Goal: Task Accomplishment & Management: Manage account settings

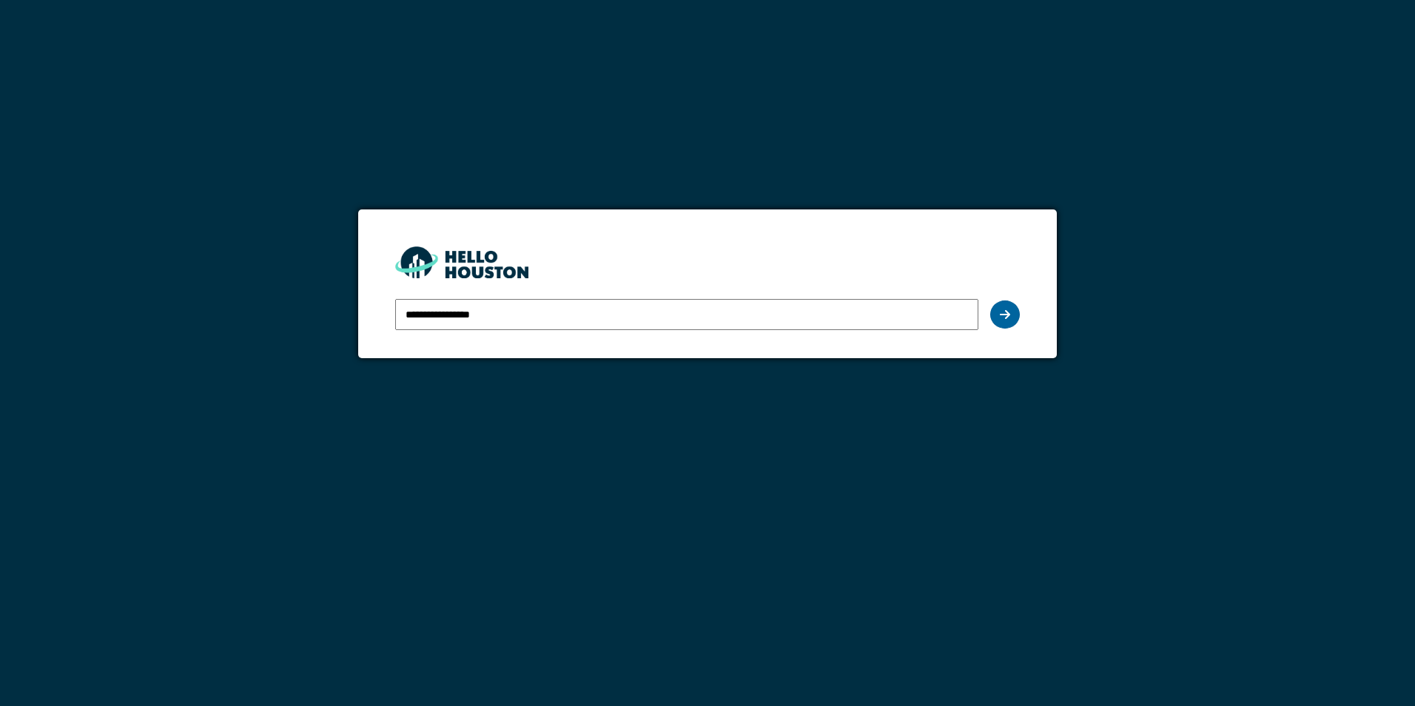
click at [1001, 319] on icon at bounding box center [1005, 315] width 10 height 12
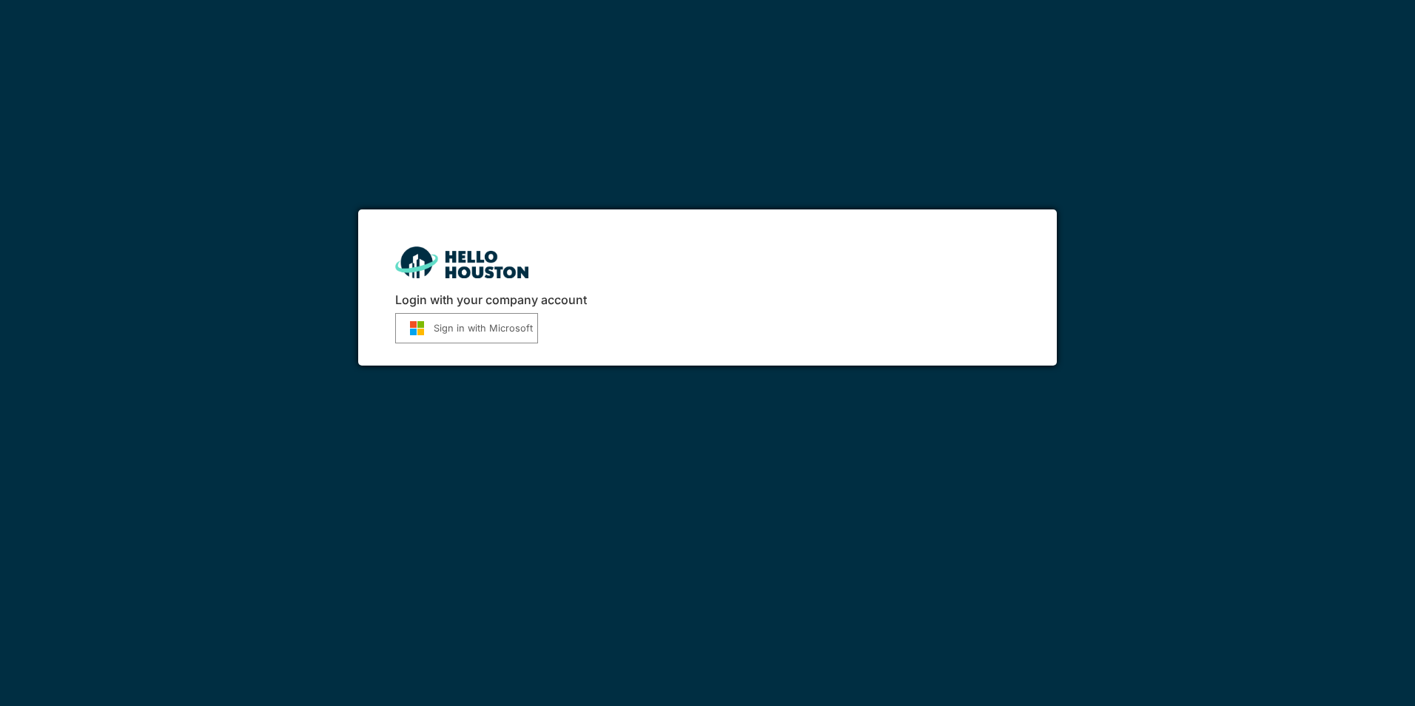
click at [467, 332] on button "Sign in with Microsoft" at bounding box center [466, 328] width 143 height 30
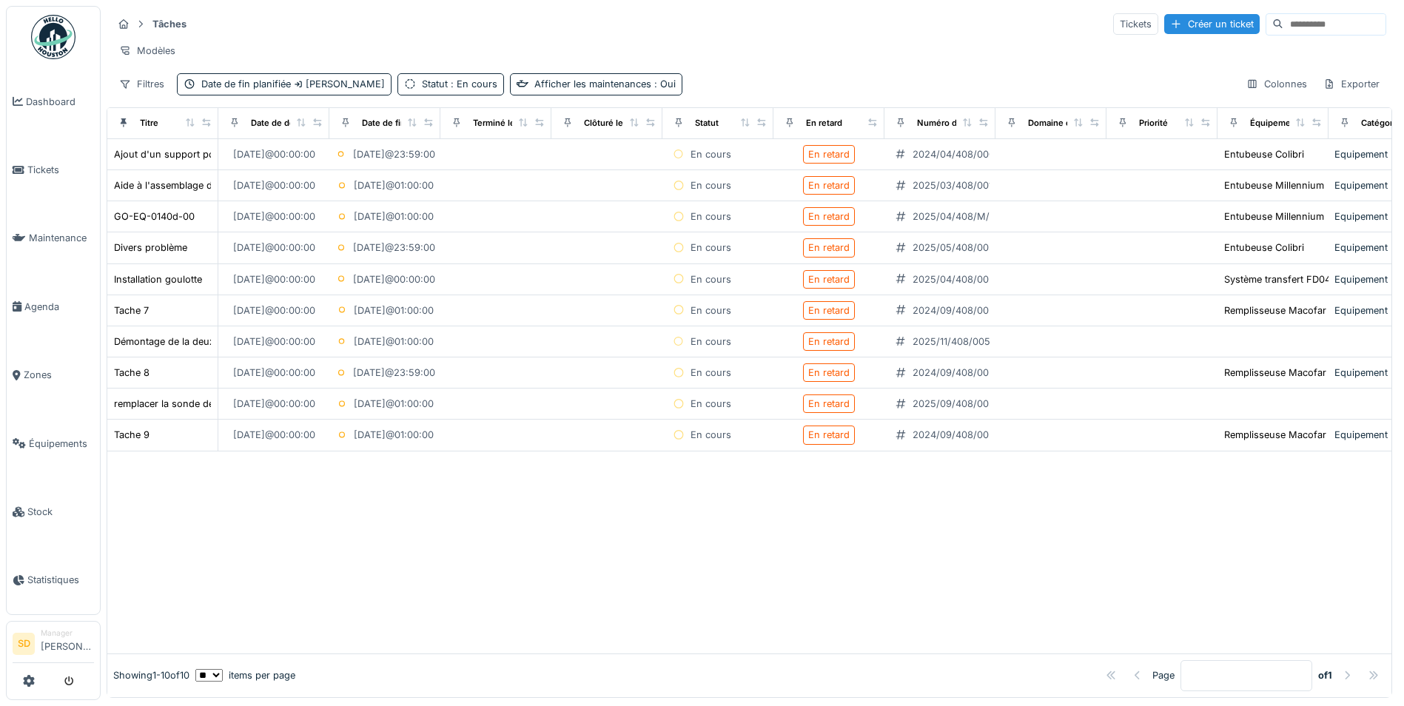
click at [63, 36] on img at bounding box center [53, 37] width 44 height 44
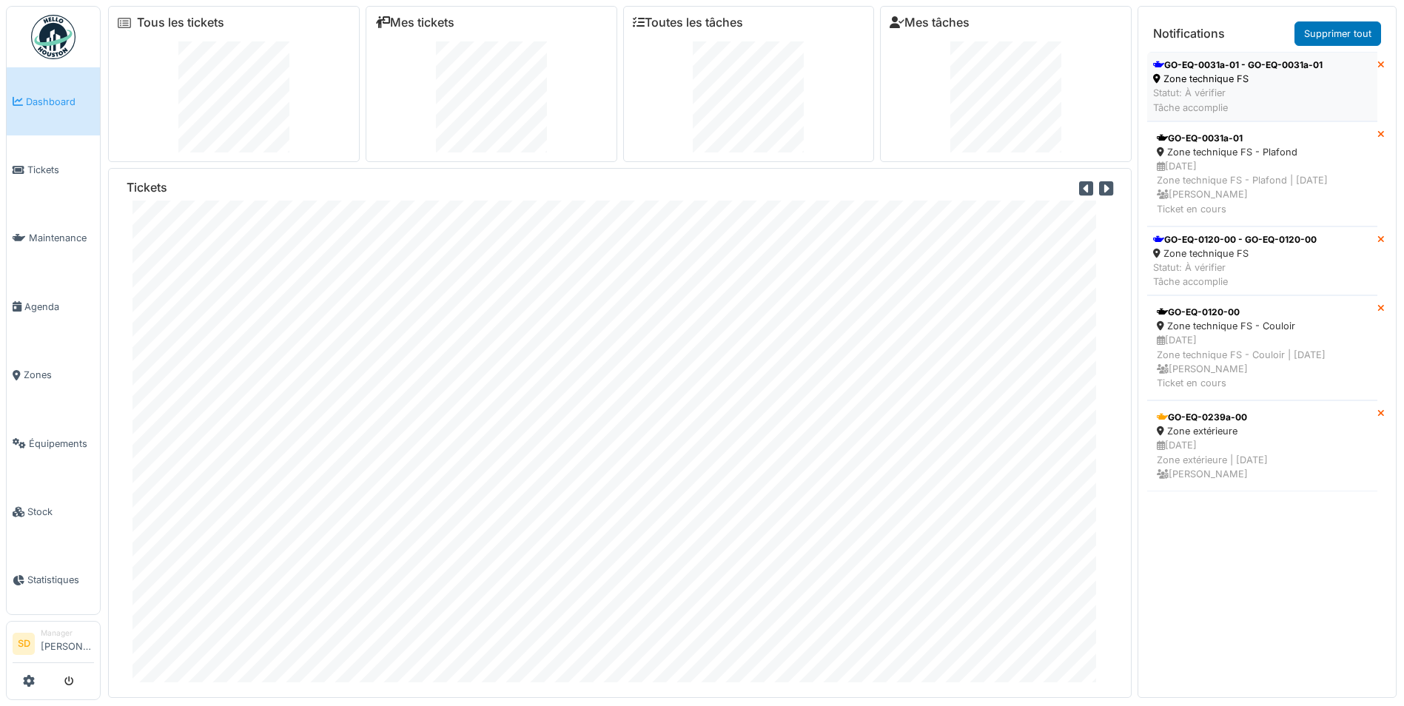
click at [1201, 61] on div "GO-EQ-0031a-01 - GO-EQ-0031a-01" at bounding box center [1237, 64] width 169 height 13
click at [1226, 65] on div "GO-EQ-0031a-01 - GO-EQ-0031a-01" at bounding box center [1237, 64] width 169 height 13
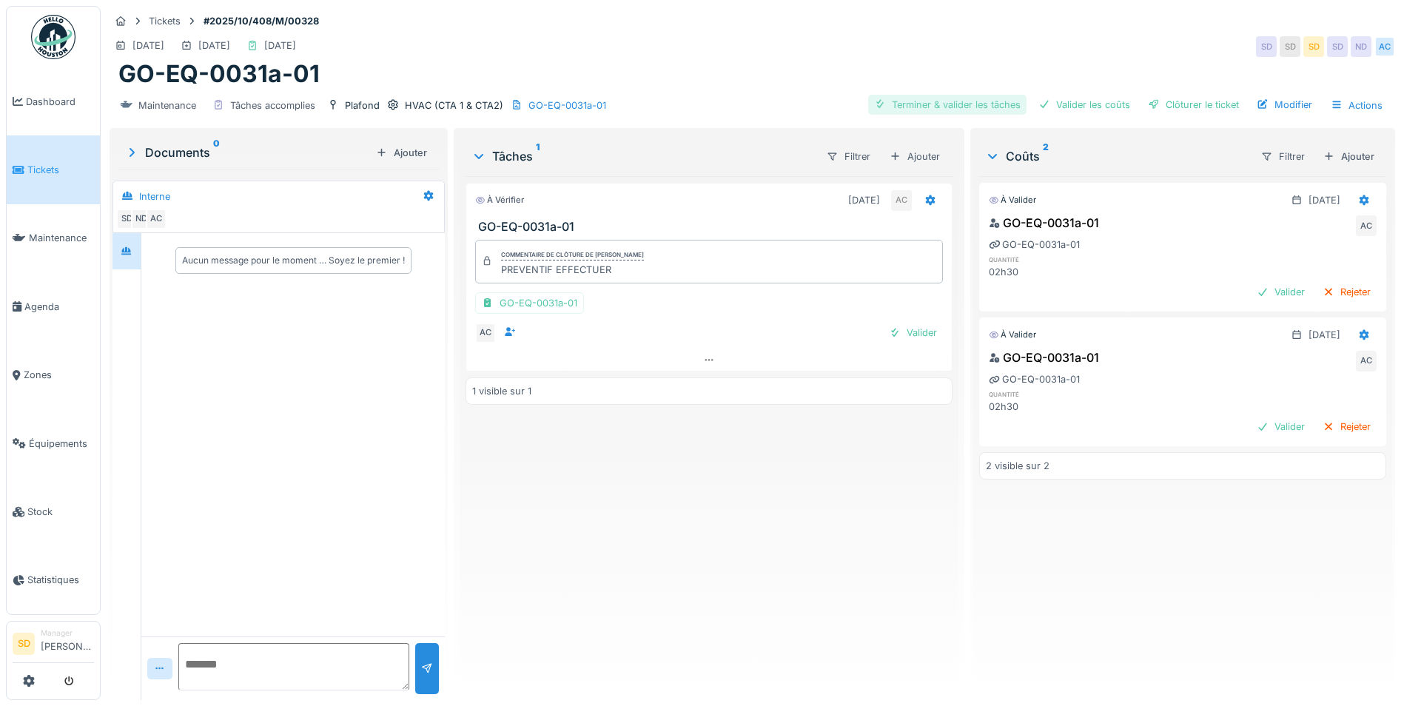
click at [914, 104] on div "Terminer & valider les tâches" at bounding box center [947, 105] width 158 height 20
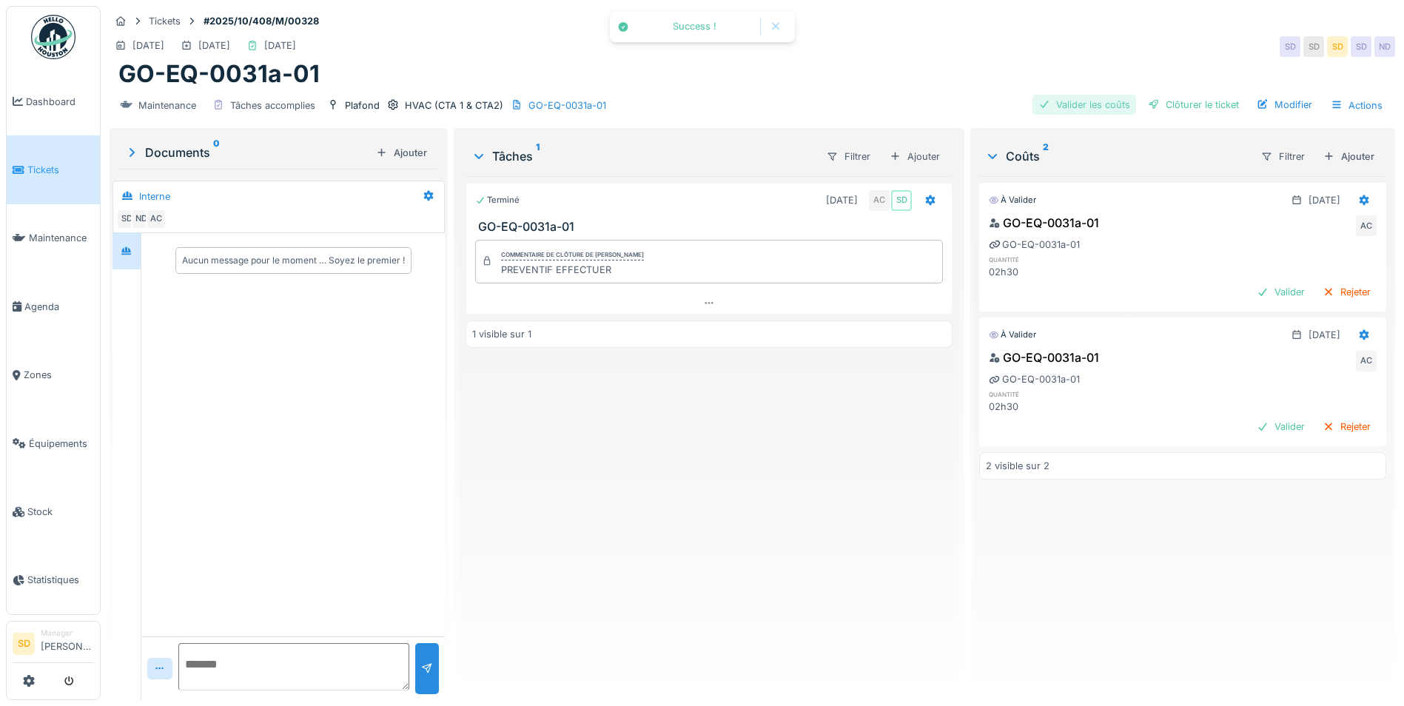
click at [1069, 104] on div "Valider les coûts" at bounding box center [1085, 105] width 104 height 20
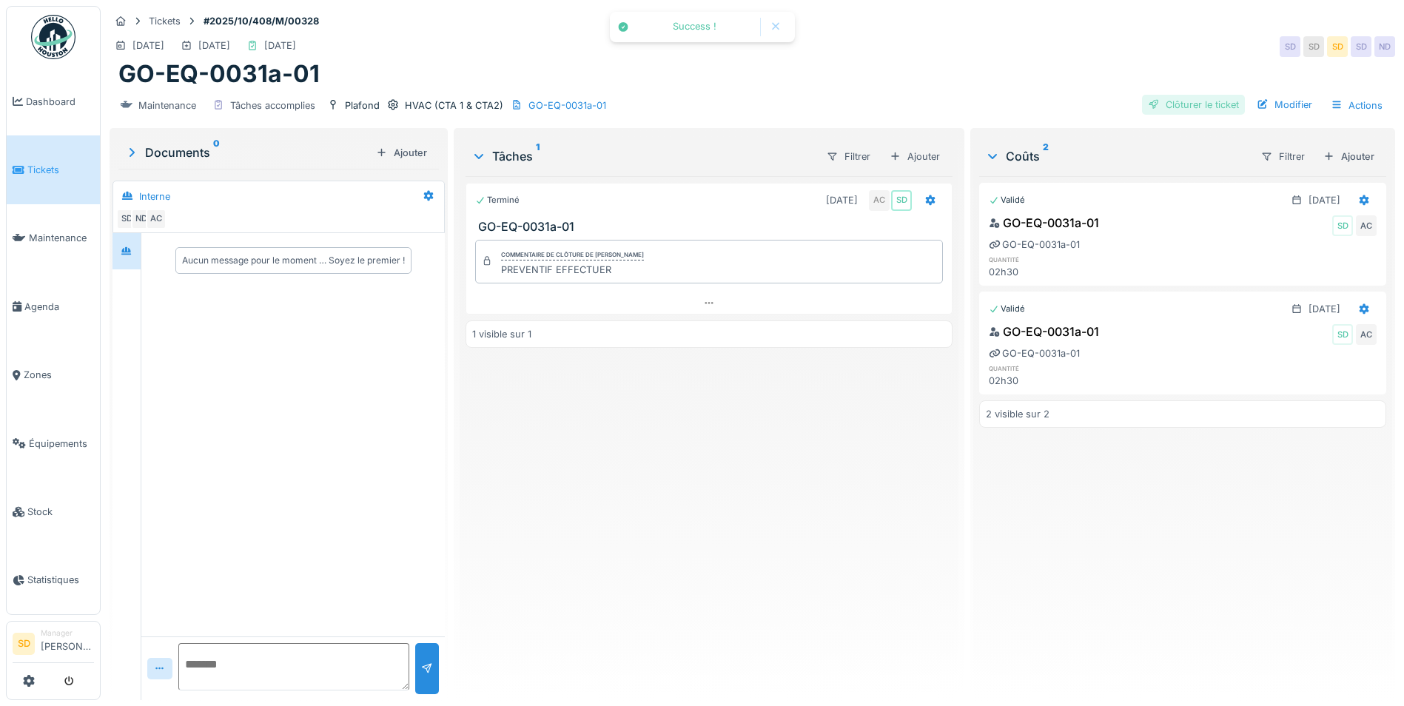
click at [1189, 107] on div "Clôturer le ticket" at bounding box center [1193, 105] width 103 height 20
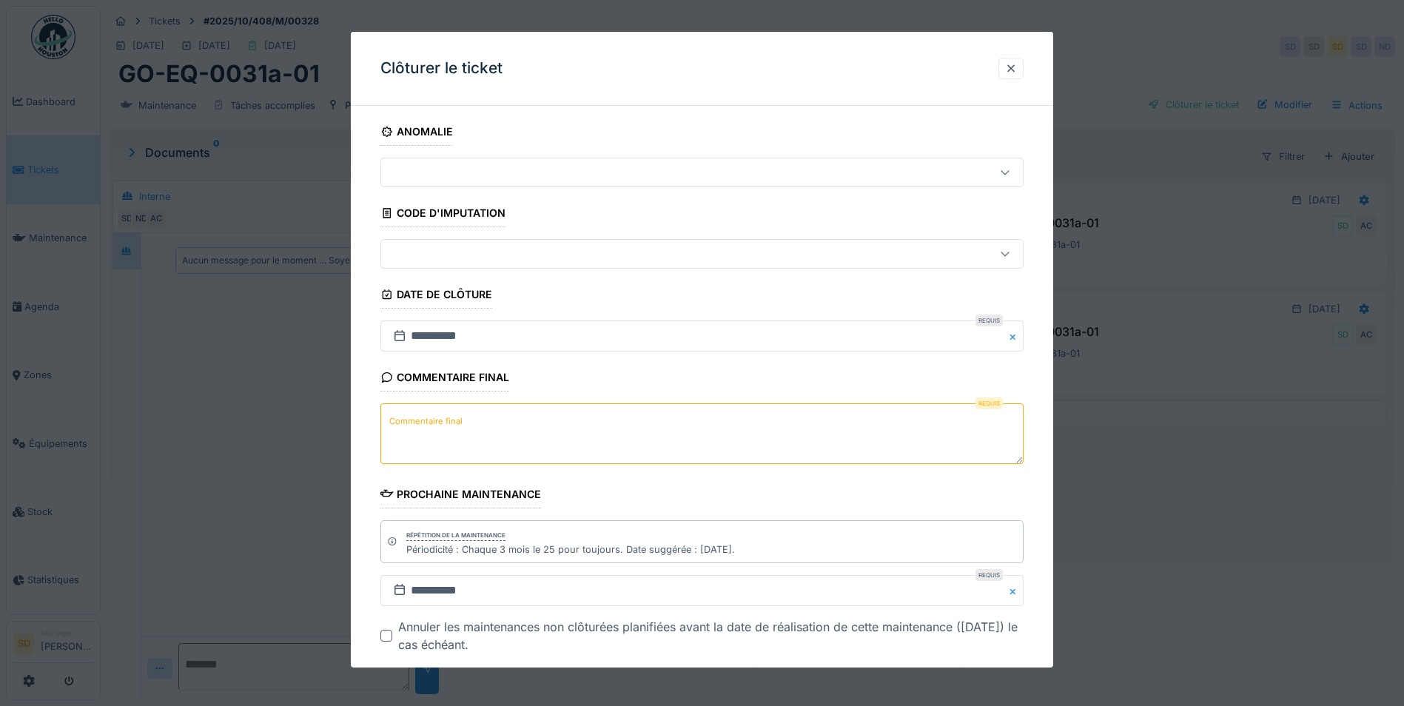
click at [416, 427] on label "Commentaire final" at bounding box center [425, 421] width 79 height 19
click at [416, 427] on textarea "Commentaire final" at bounding box center [701, 433] width 643 height 61
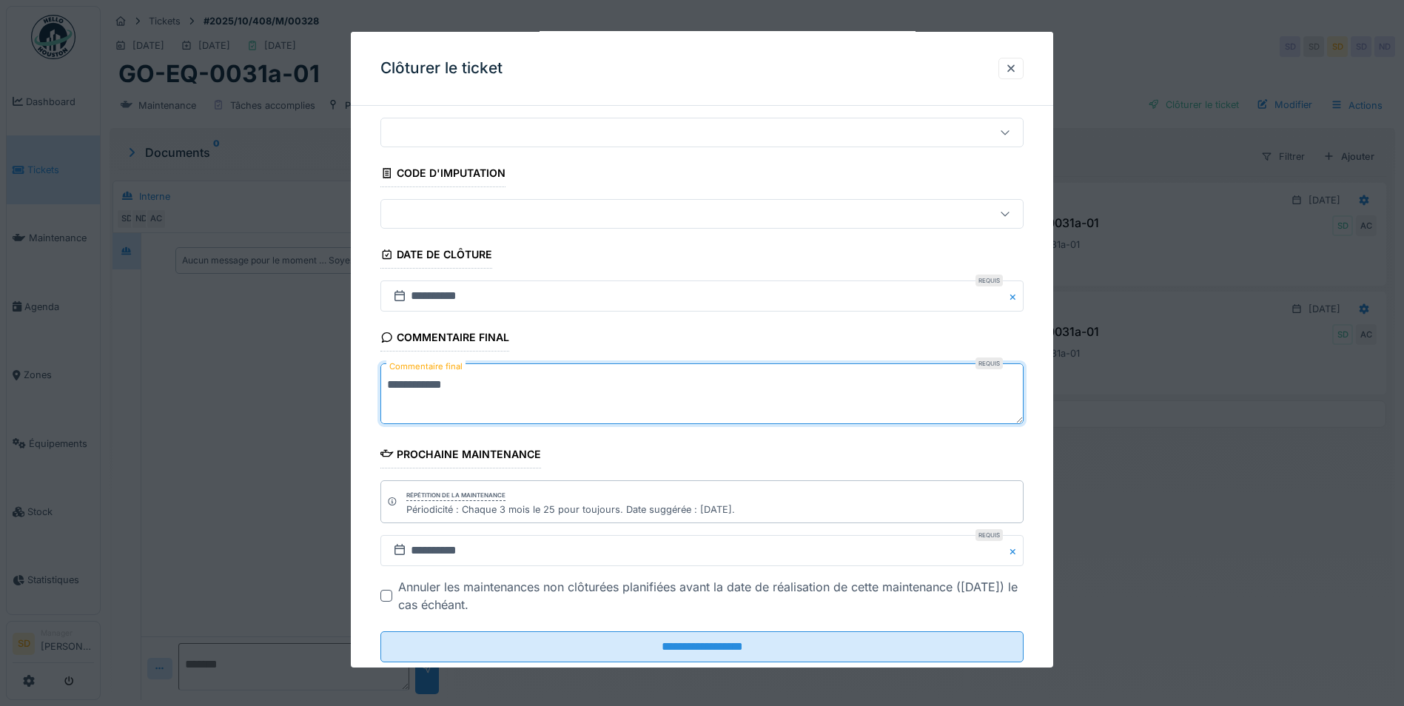
scroll to position [76, 0]
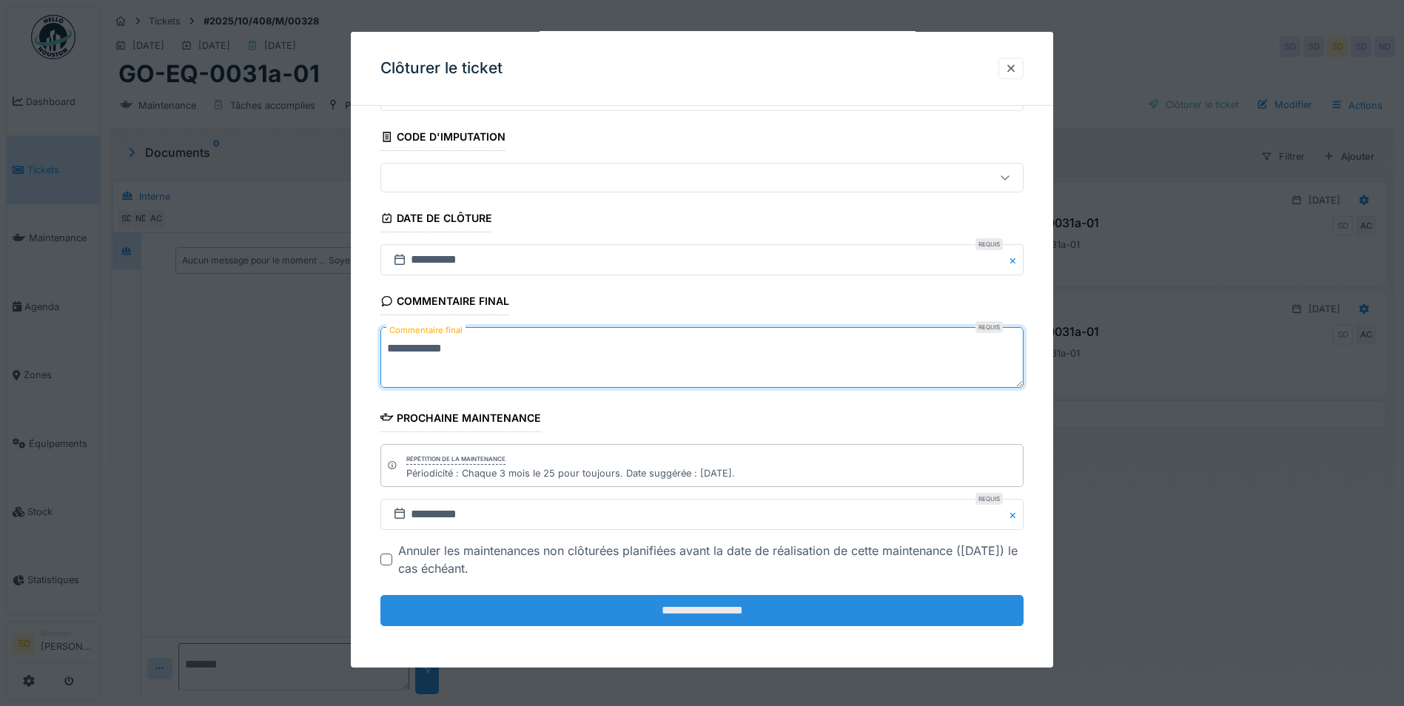
type textarea "**********"
click at [740, 612] on input "**********" at bounding box center [701, 610] width 643 height 31
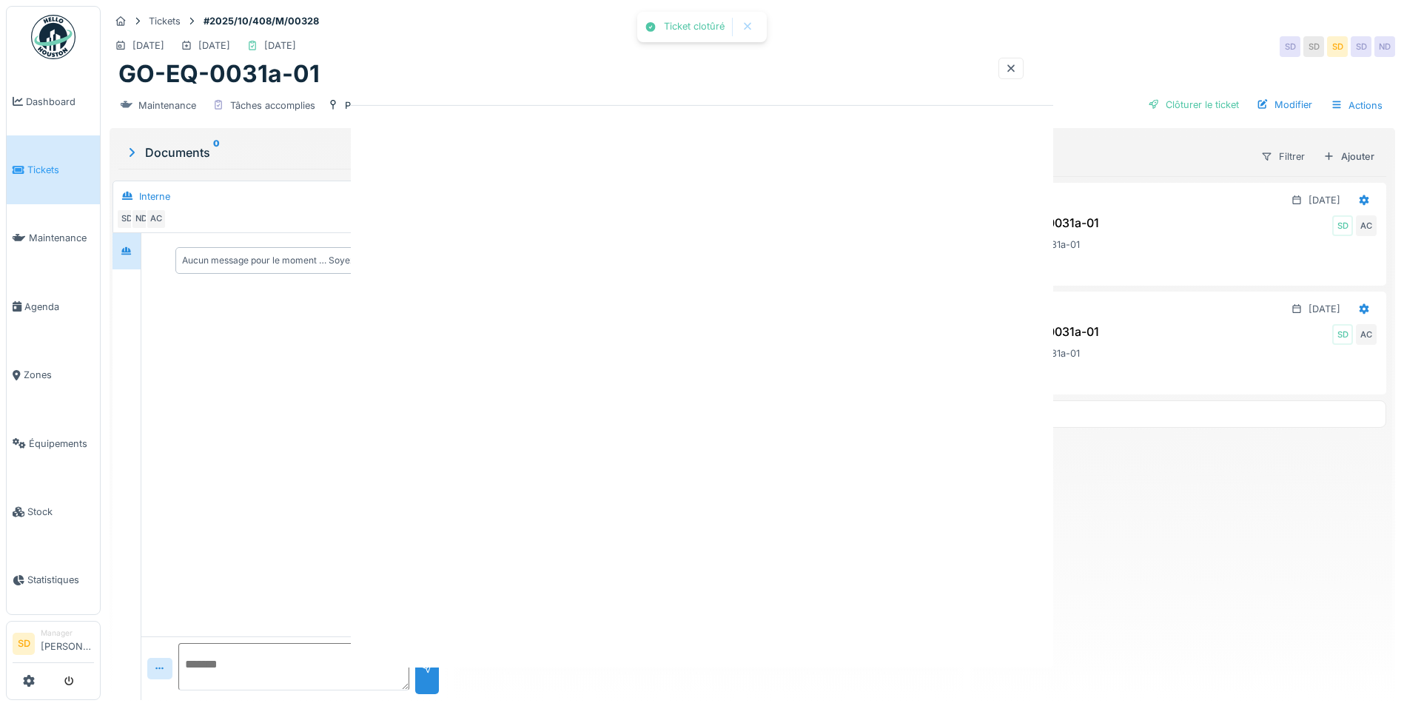
scroll to position [0, 0]
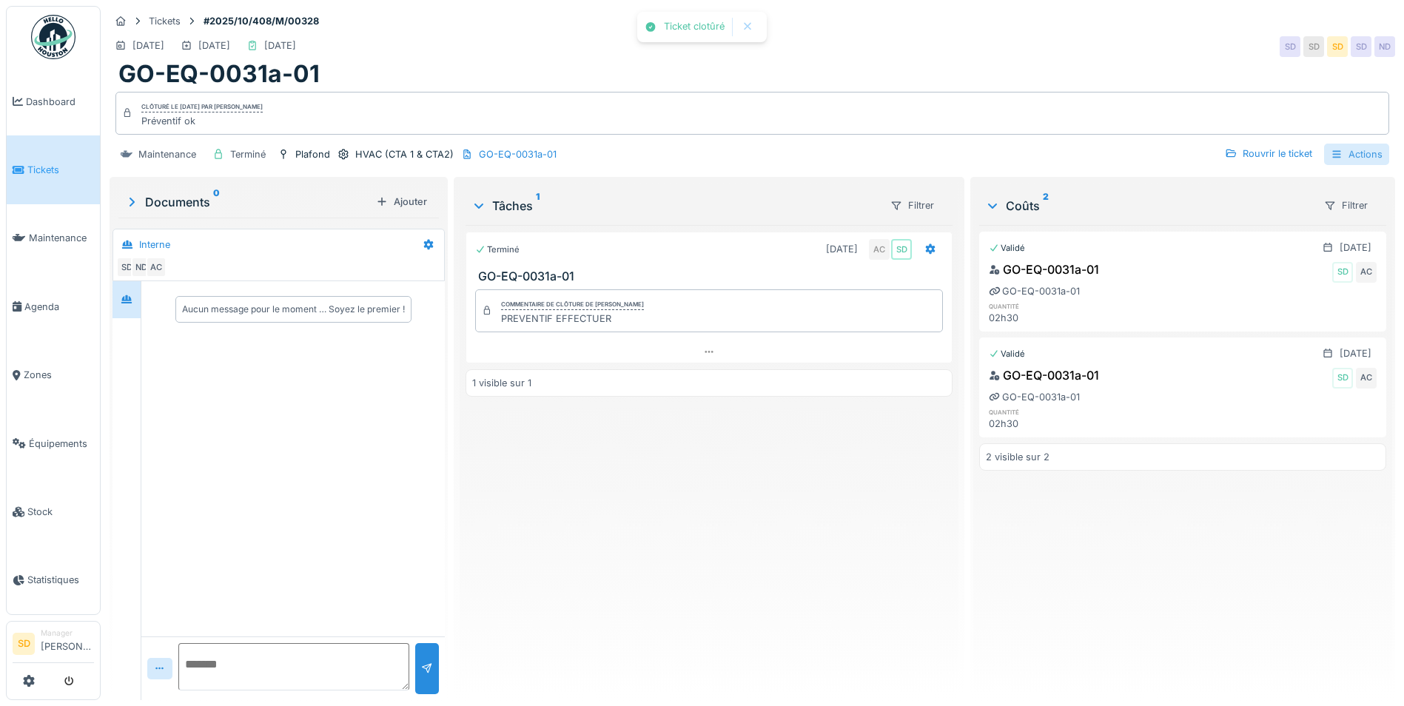
click at [1343, 155] on div "Actions" at bounding box center [1356, 154] width 65 height 21
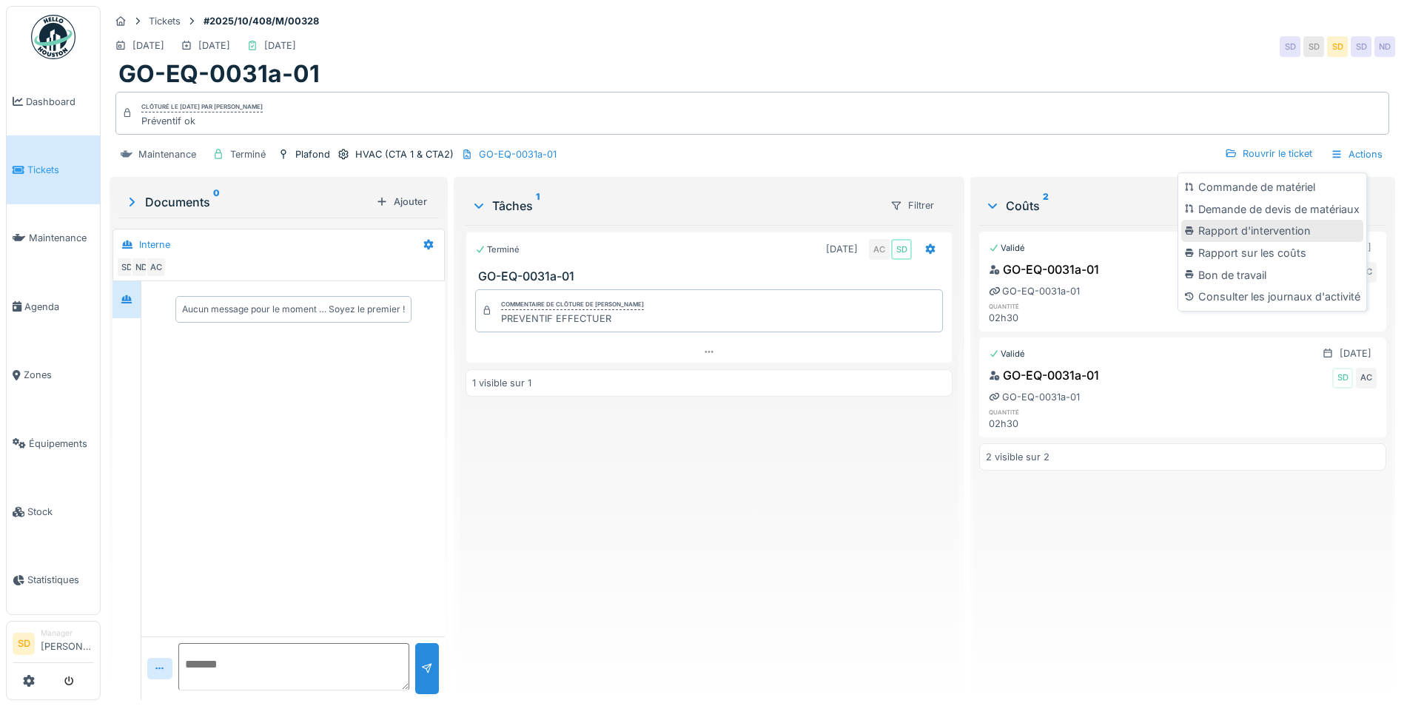
click at [1279, 224] on div "Rapport d'intervention" at bounding box center [1272, 231] width 182 height 22
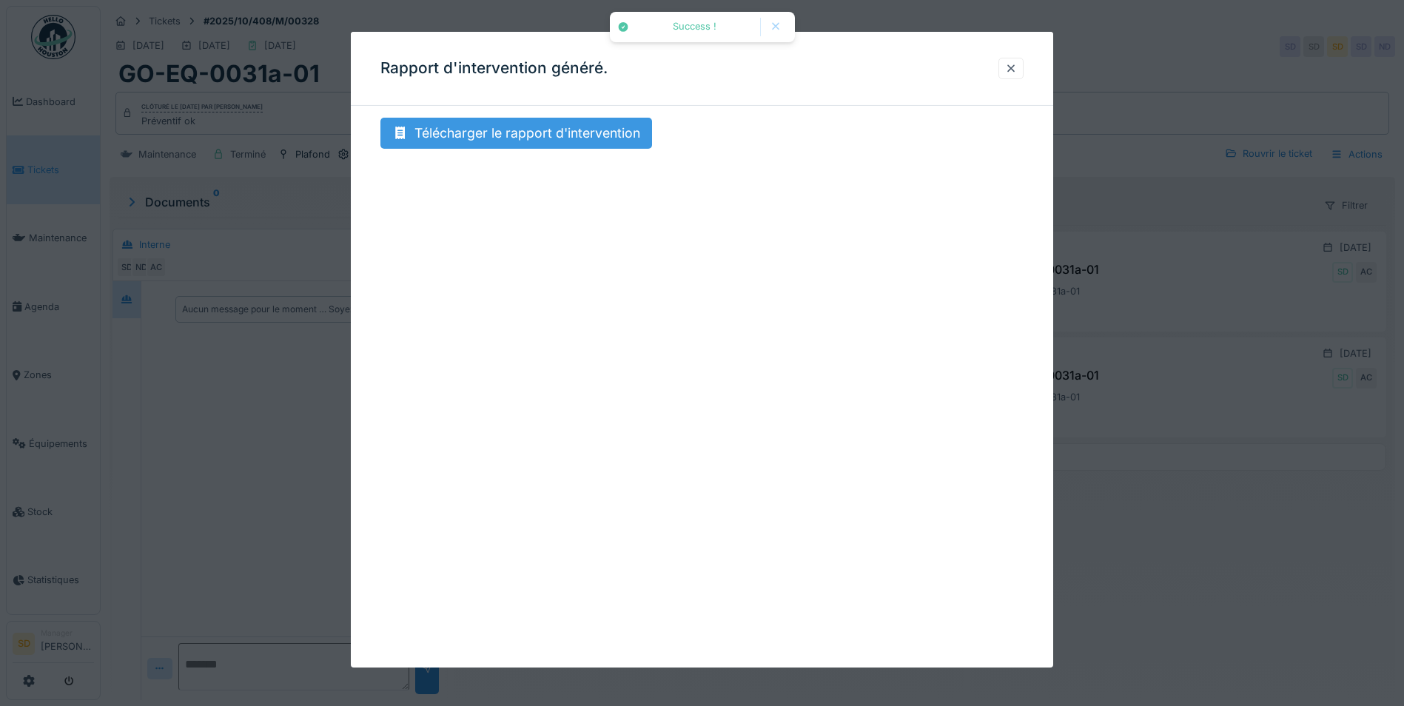
click at [568, 132] on div "Télécharger le rapport d'intervention" at bounding box center [516, 133] width 272 height 31
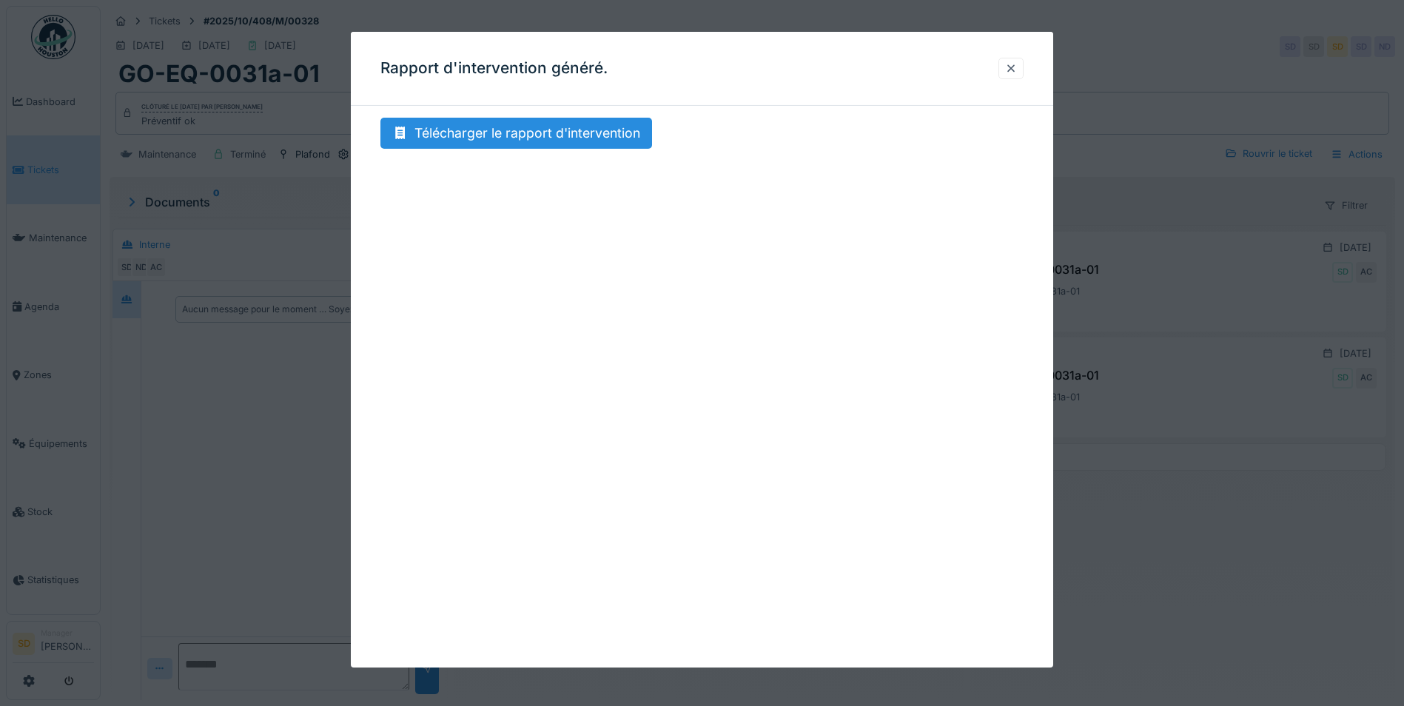
drag, startPoint x: 1016, startPoint y: 72, endPoint x: 983, endPoint y: 70, distance: 33.4
click at [1015, 71] on div at bounding box center [1011, 68] width 12 height 14
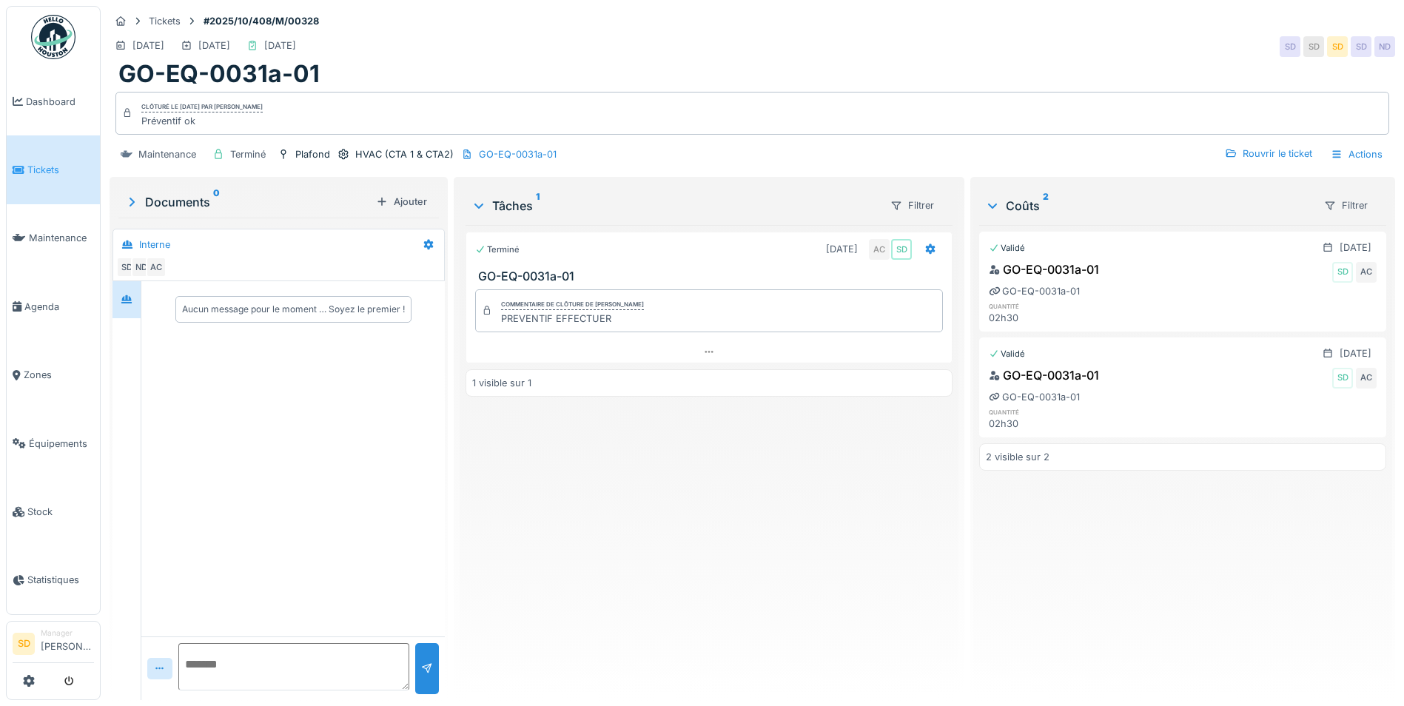
click at [47, 47] on img at bounding box center [53, 37] width 44 height 44
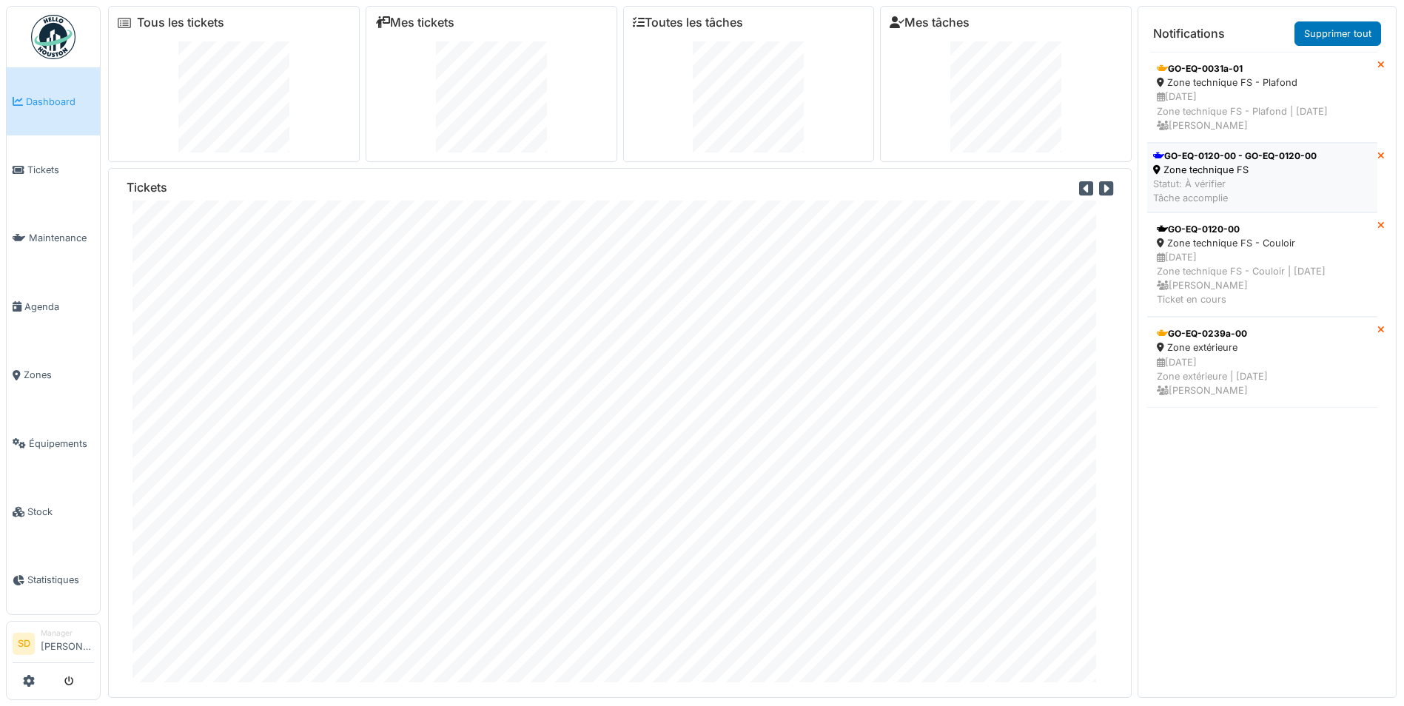
click at [1203, 151] on div "GO-EQ-0120-00 - GO-EQ-0120-00" at bounding box center [1235, 156] width 164 height 13
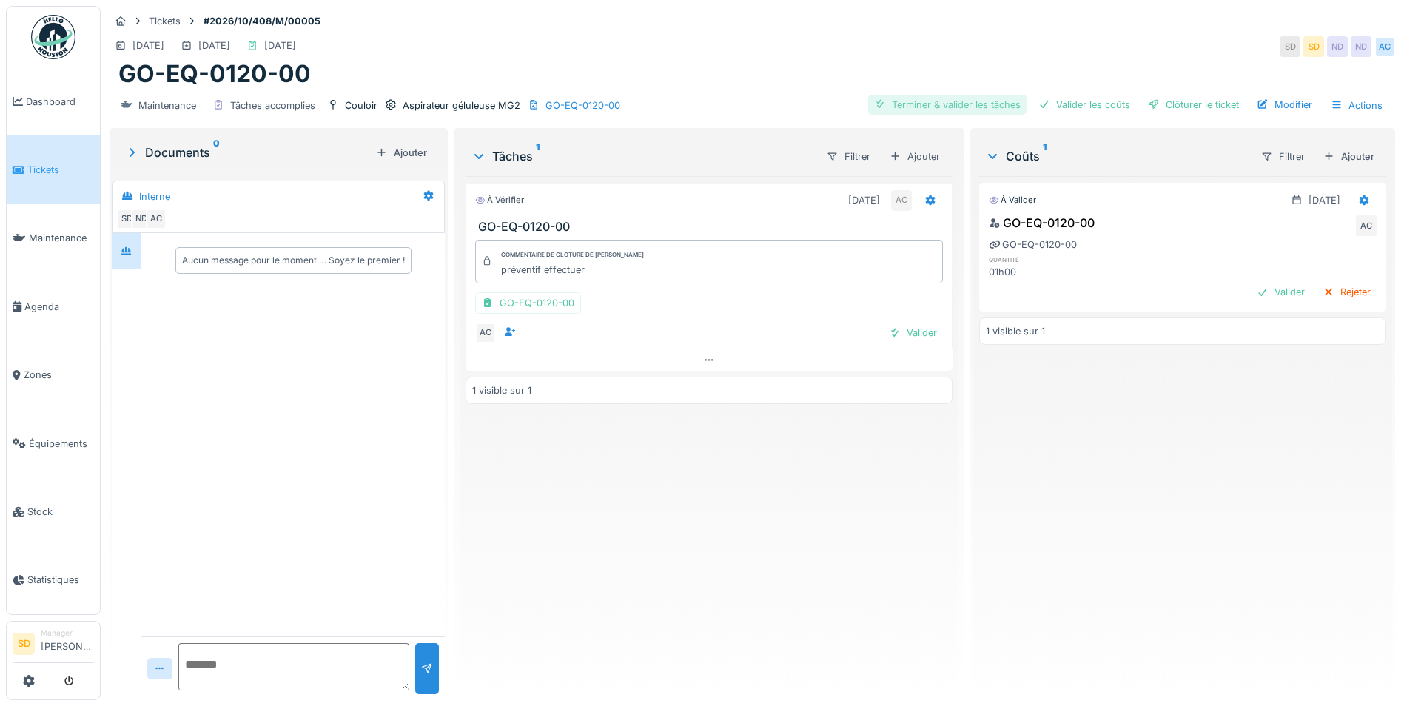
click at [907, 101] on div "Terminer & valider les tâches" at bounding box center [947, 105] width 158 height 20
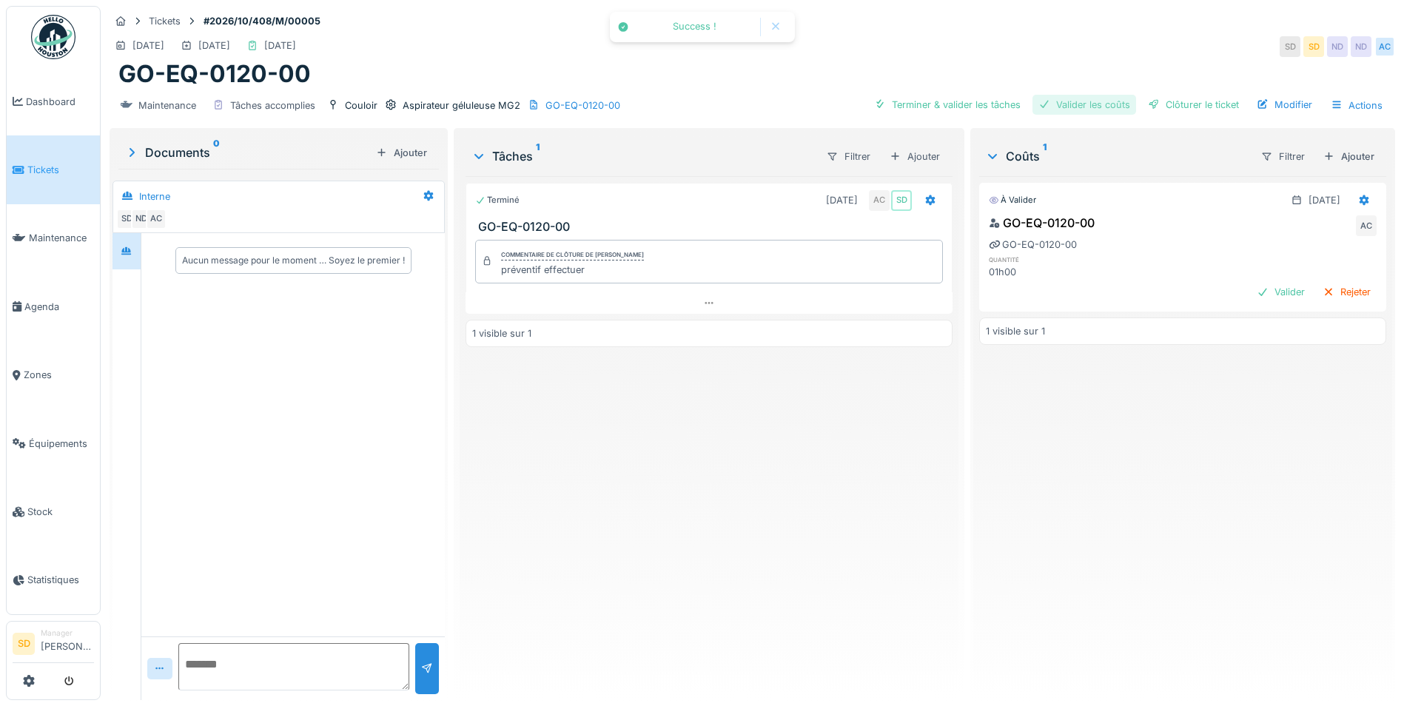
click at [1059, 95] on div "Valider les coûts" at bounding box center [1085, 105] width 104 height 20
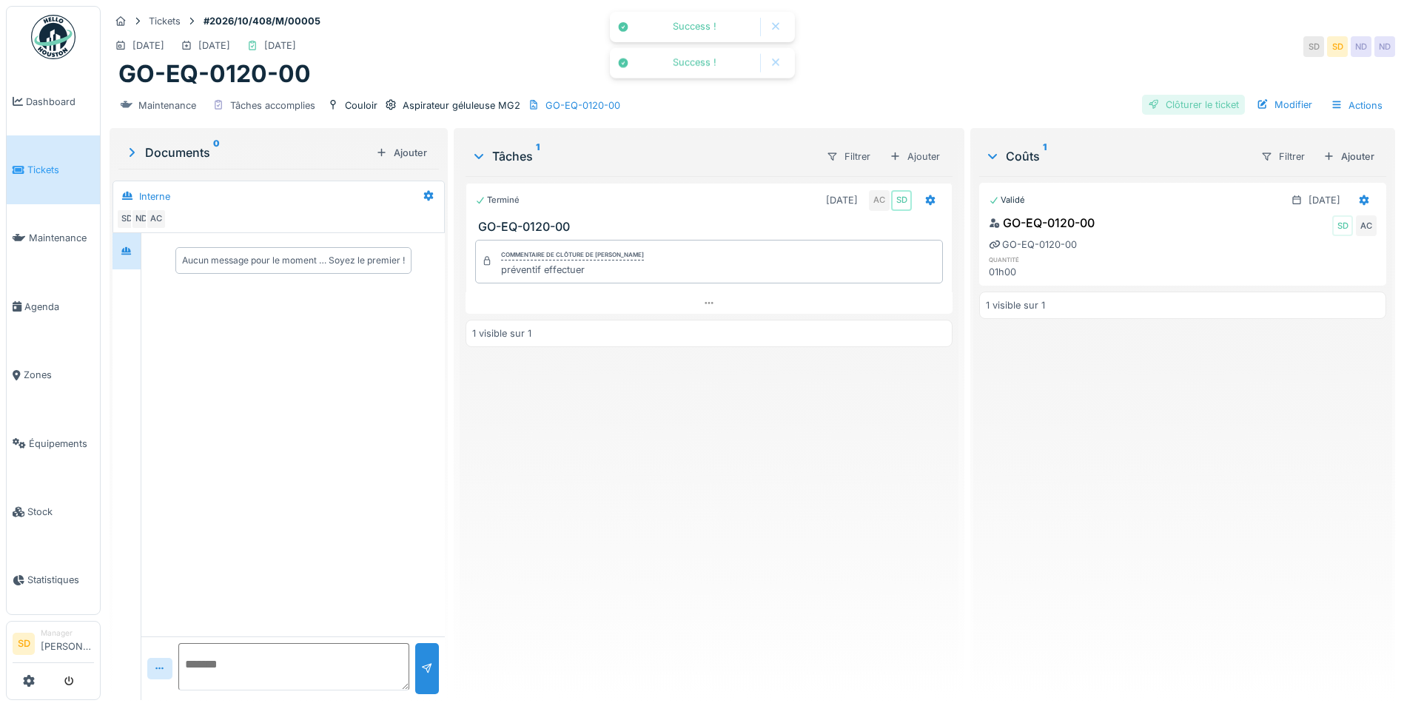
click at [1177, 110] on div "Clôturer le ticket" at bounding box center [1193, 105] width 103 height 20
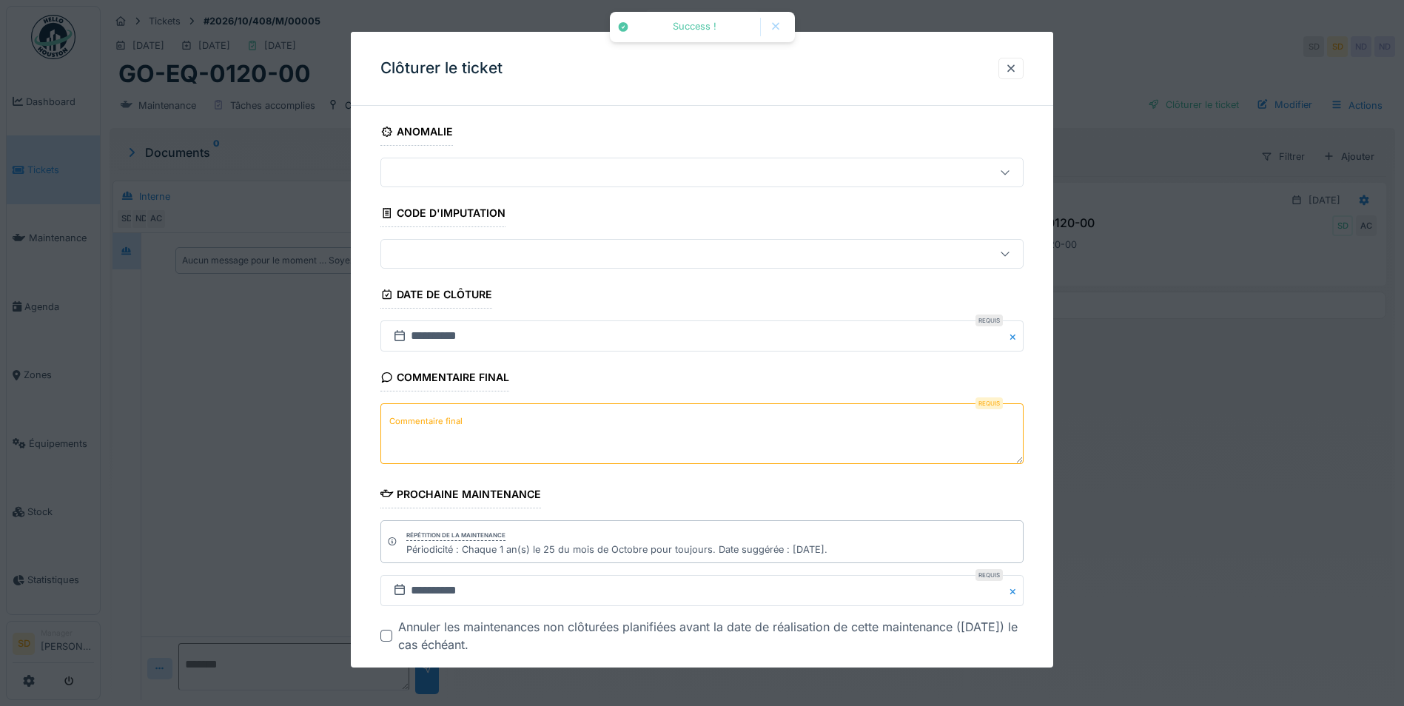
drag, startPoint x: 570, startPoint y: 454, endPoint x: 580, endPoint y: 452, distance: 10.5
click at [571, 454] on textarea "Commentaire final" at bounding box center [701, 433] width 643 height 61
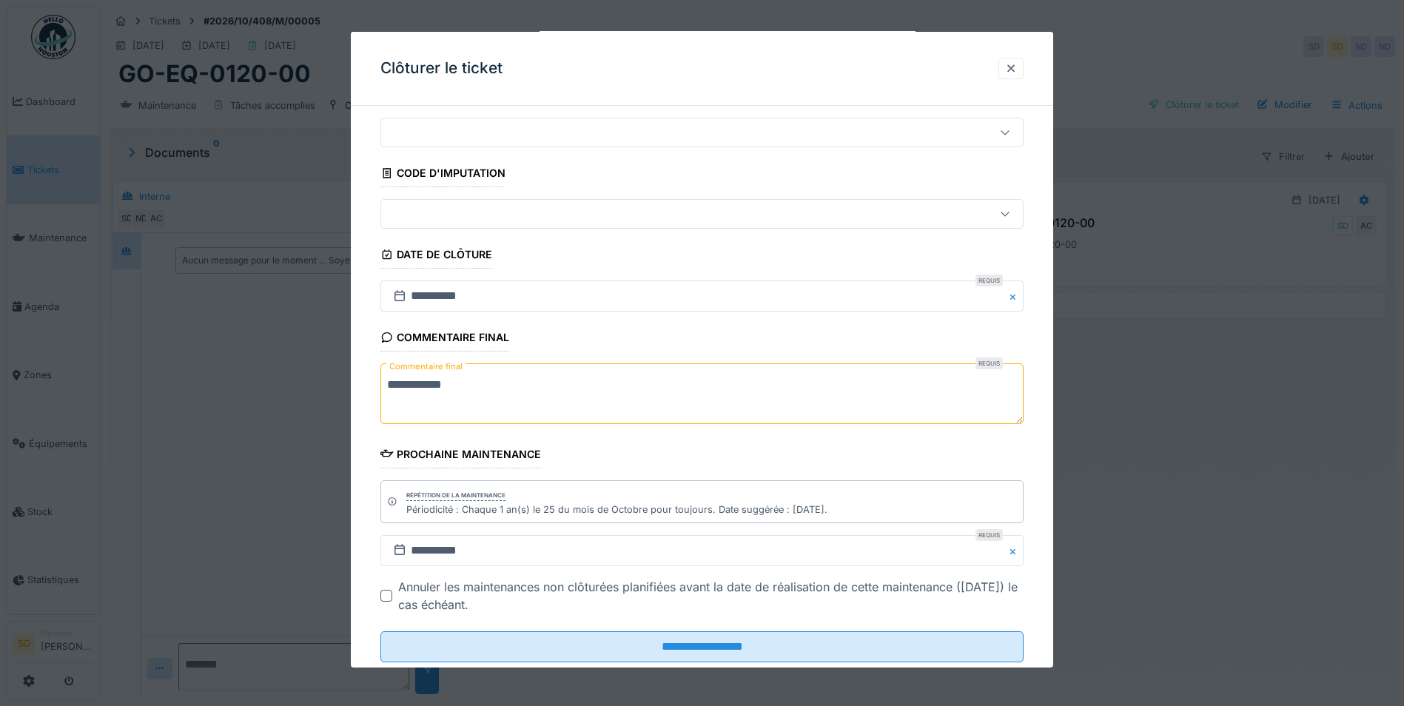
scroll to position [76, 0]
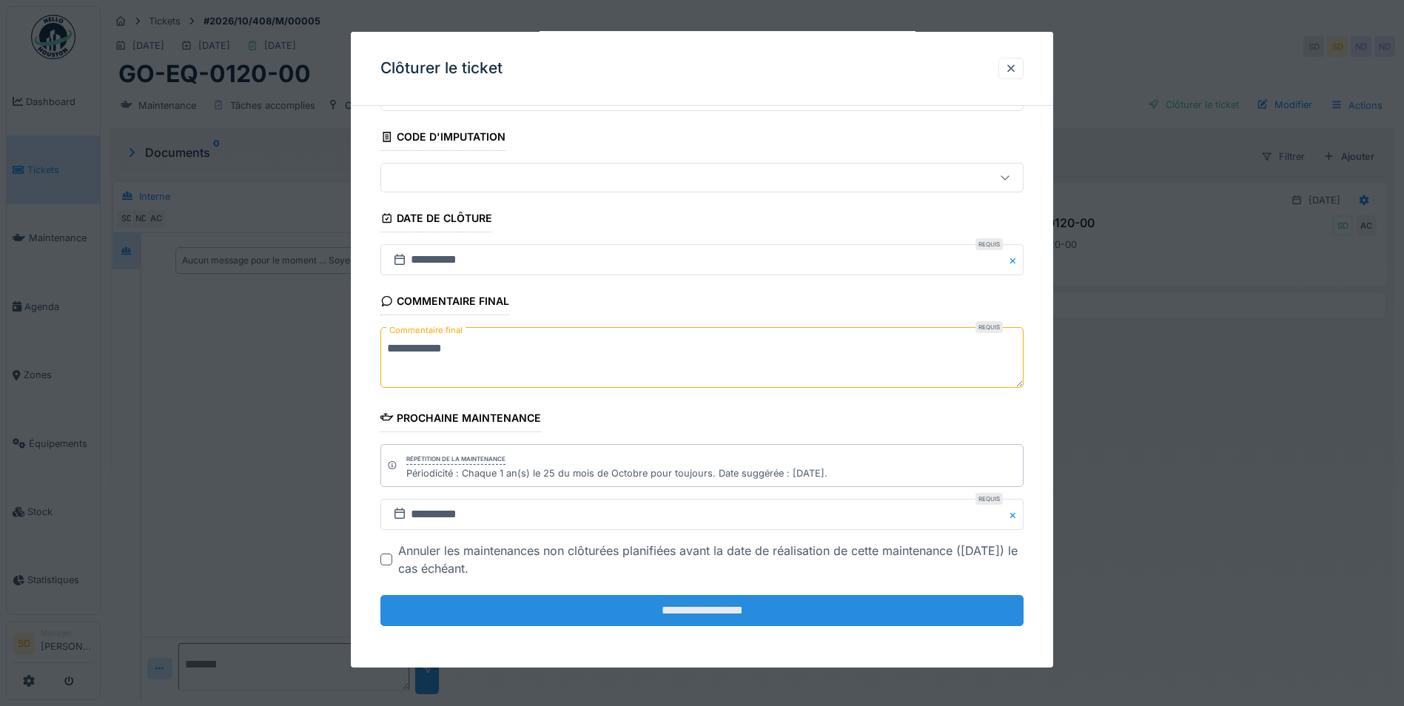
type textarea "**********"
click at [684, 613] on input "**********" at bounding box center [701, 610] width 643 height 31
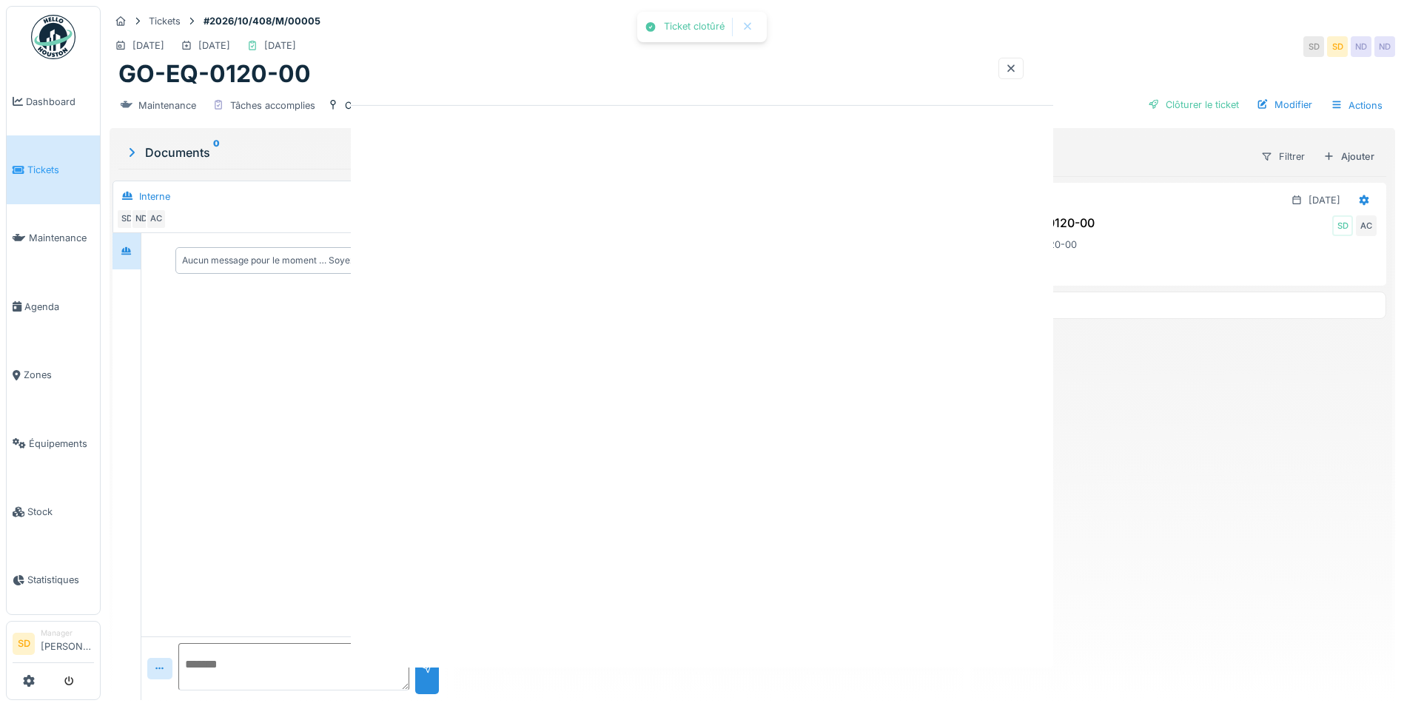
scroll to position [0, 0]
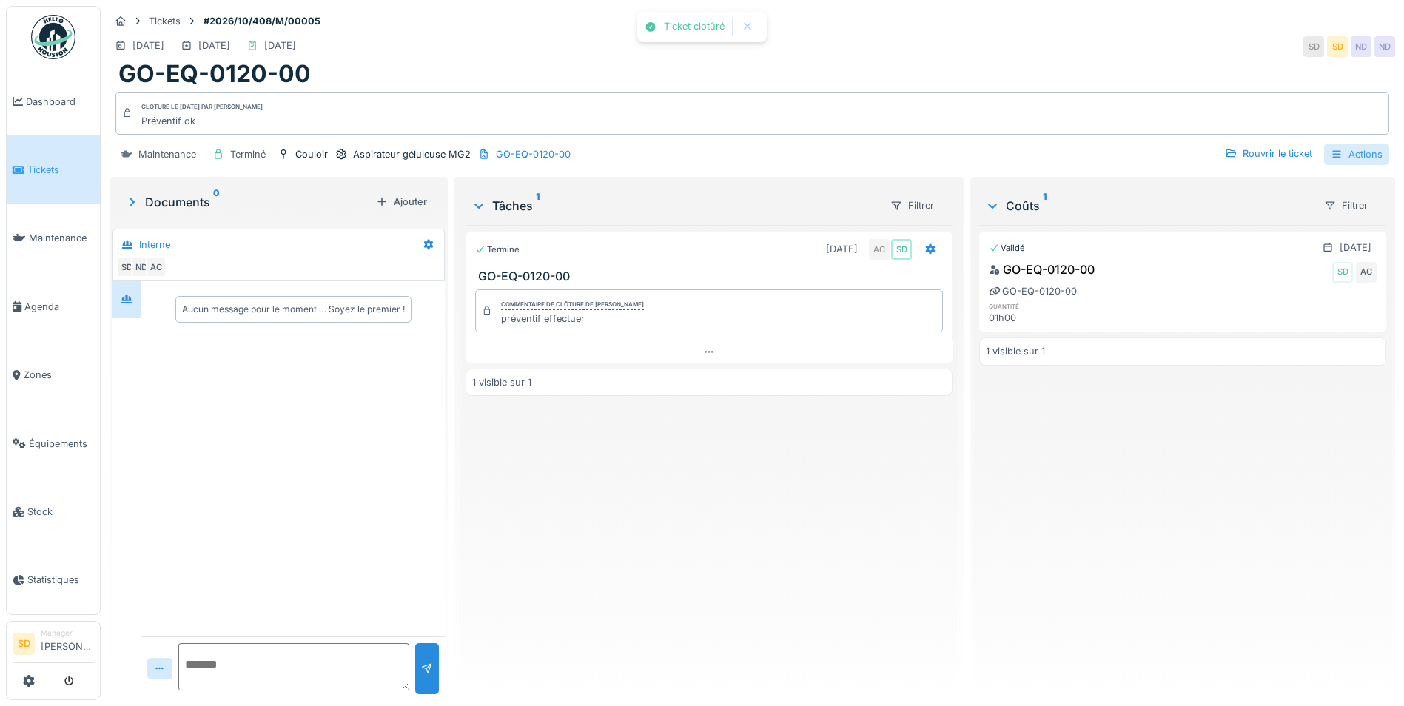
click at [1354, 160] on div "Actions" at bounding box center [1356, 154] width 65 height 21
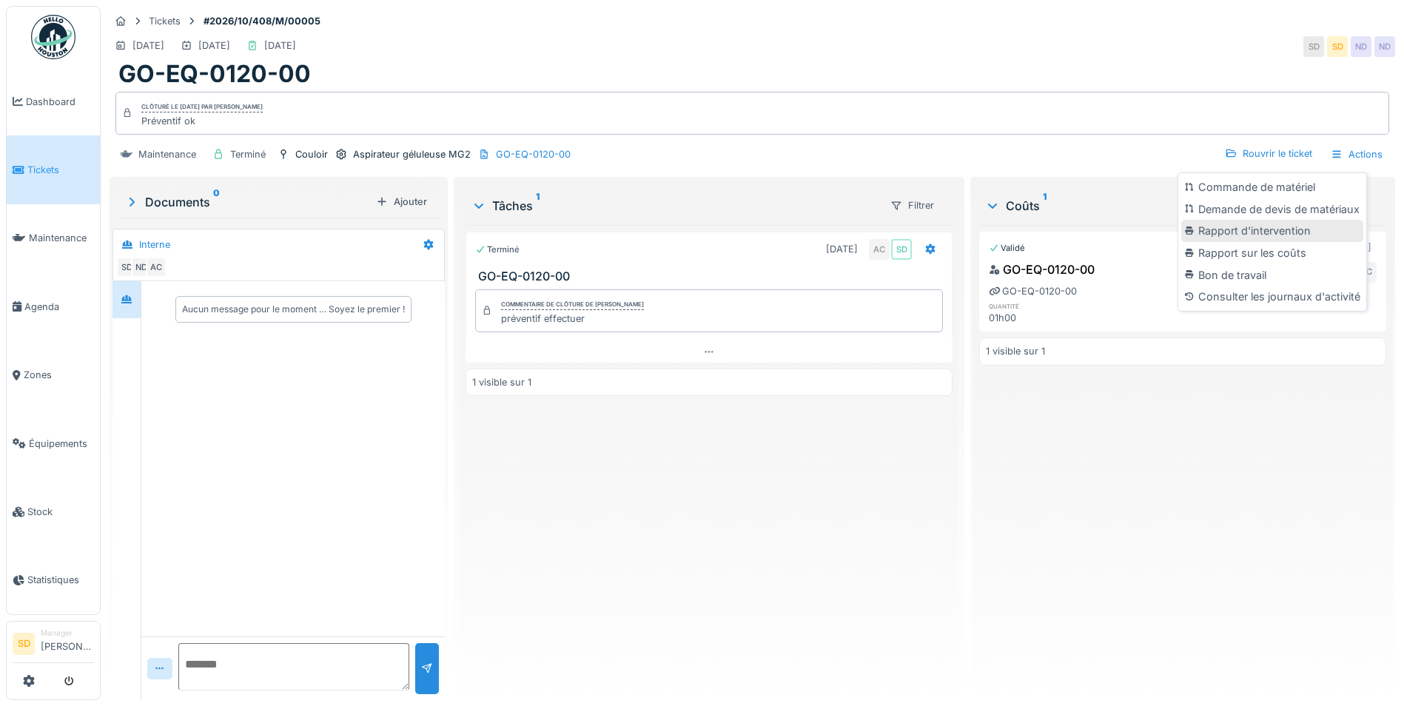
click at [1278, 227] on div "Rapport d'intervention" at bounding box center [1272, 231] width 182 height 22
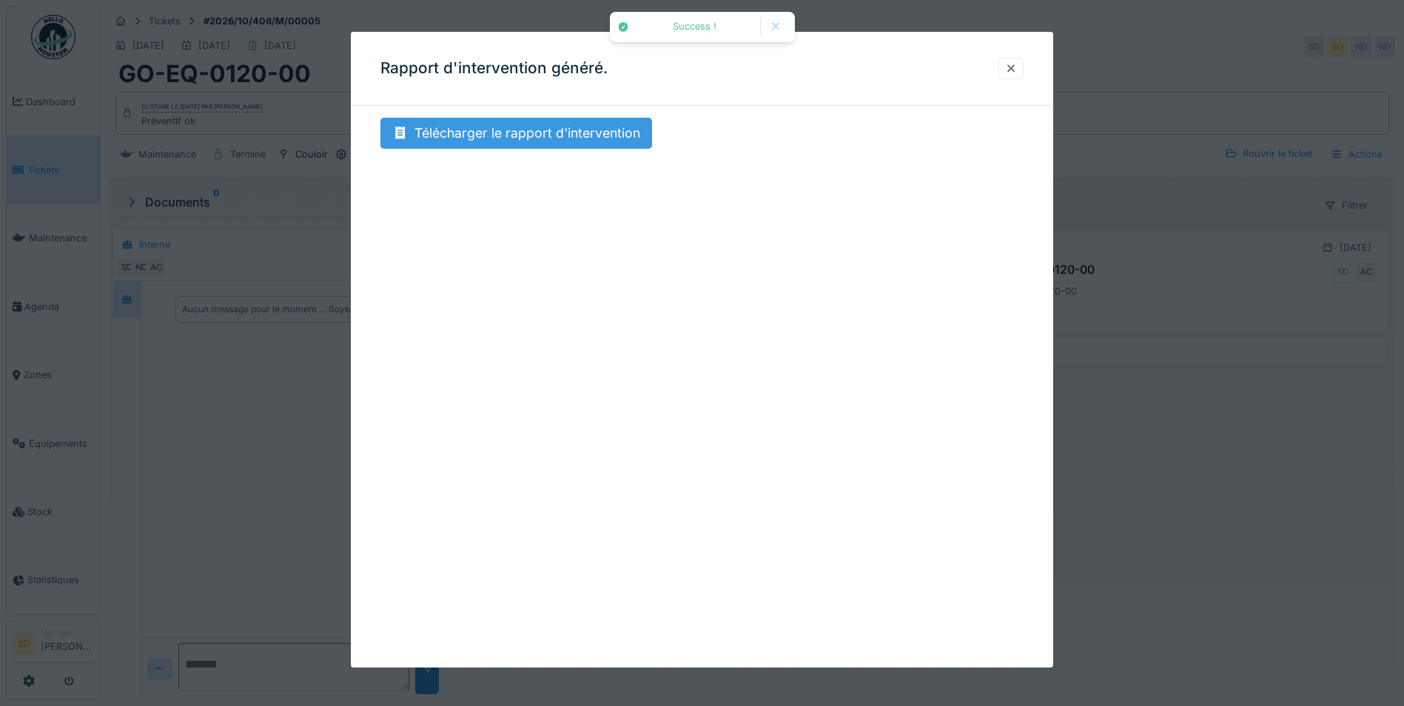
click at [557, 137] on div "Télécharger le rapport d'intervention" at bounding box center [516, 133] width 272 height 31
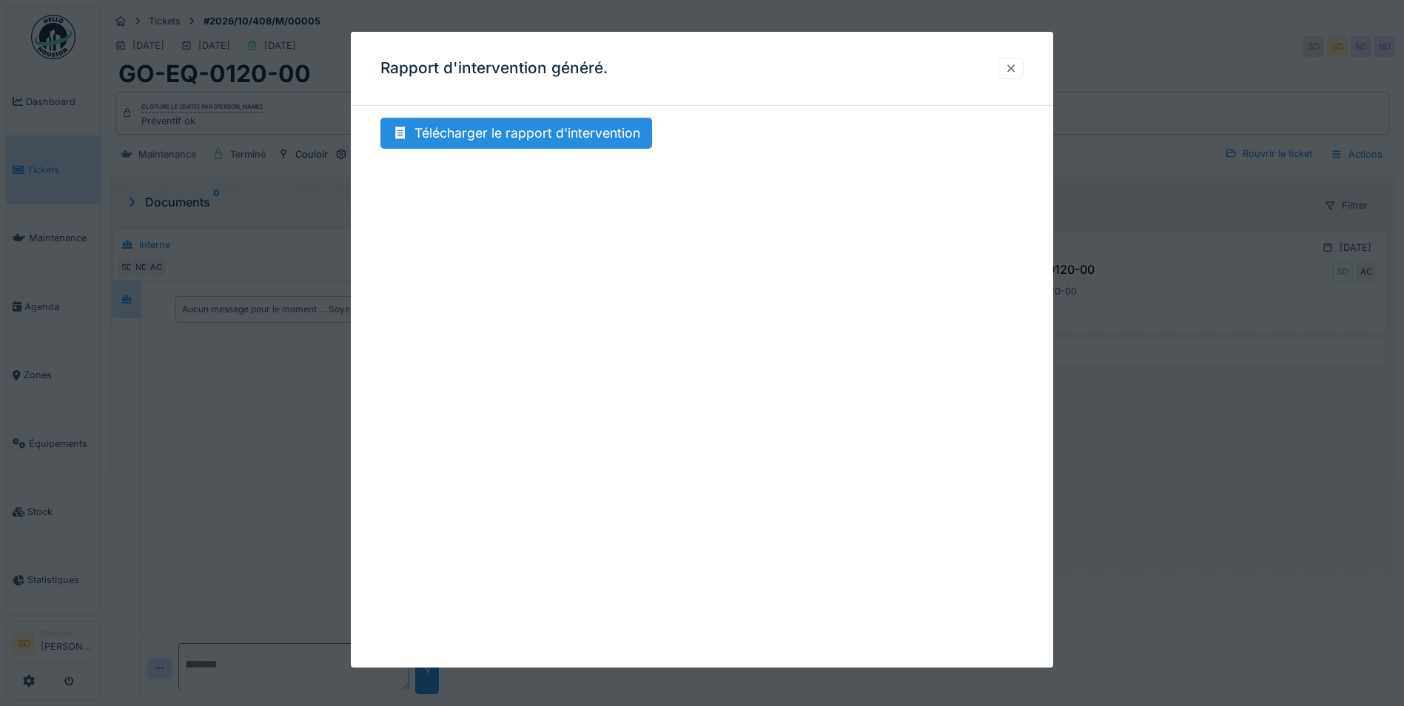
click at [1014, 73] on div at bounding box center [1011, 68] width 12 height 14
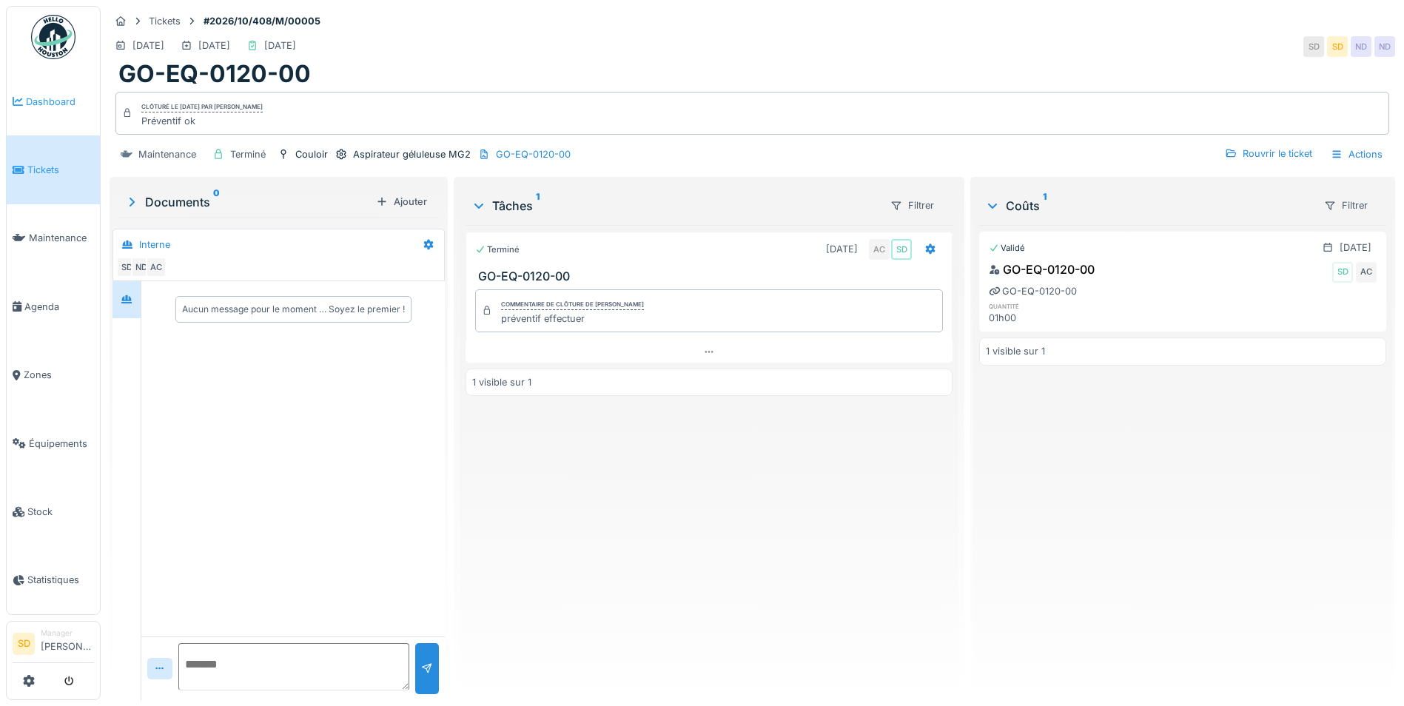
click at [60, 103] on span "Dashboard" at bounding box center [60, 102] width 68 height 14
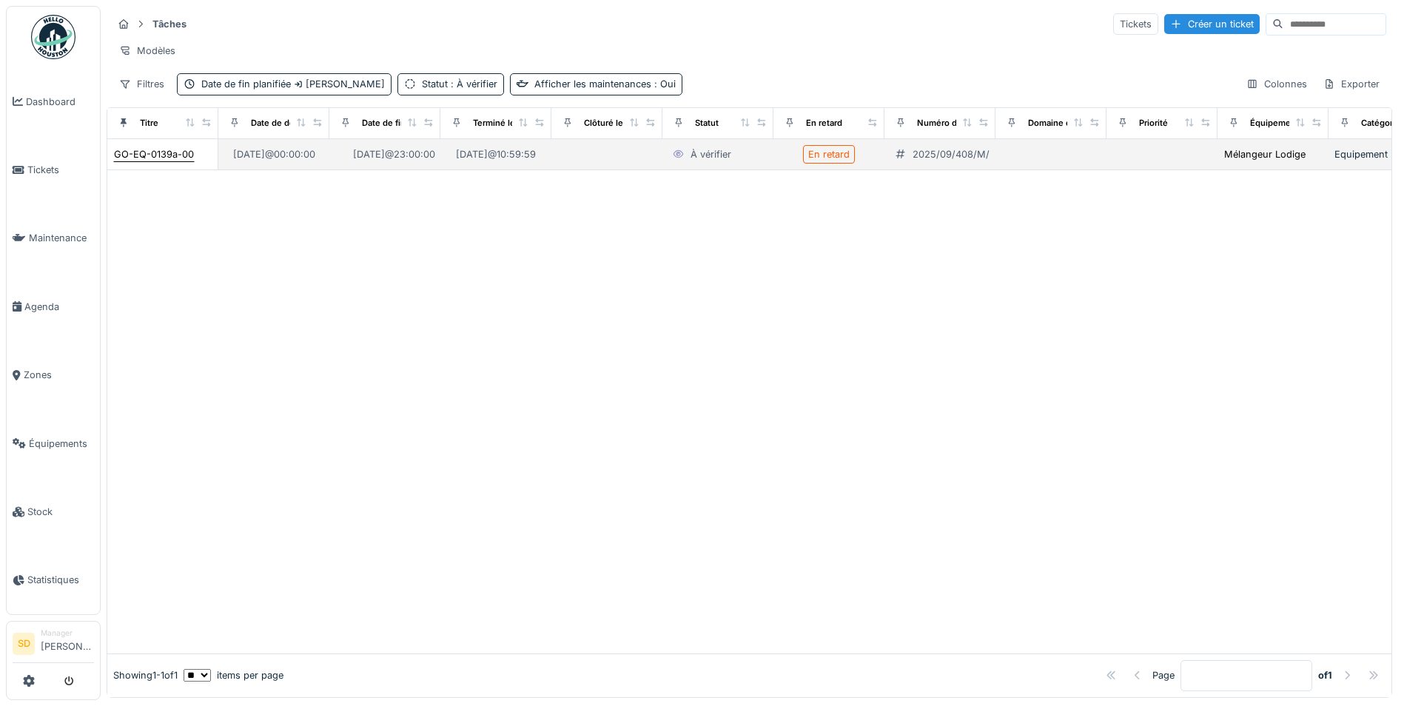
click at [152, 161] on div "GO-EQ-0139a-00" at bounding box center [154, 154] width 80 height 14
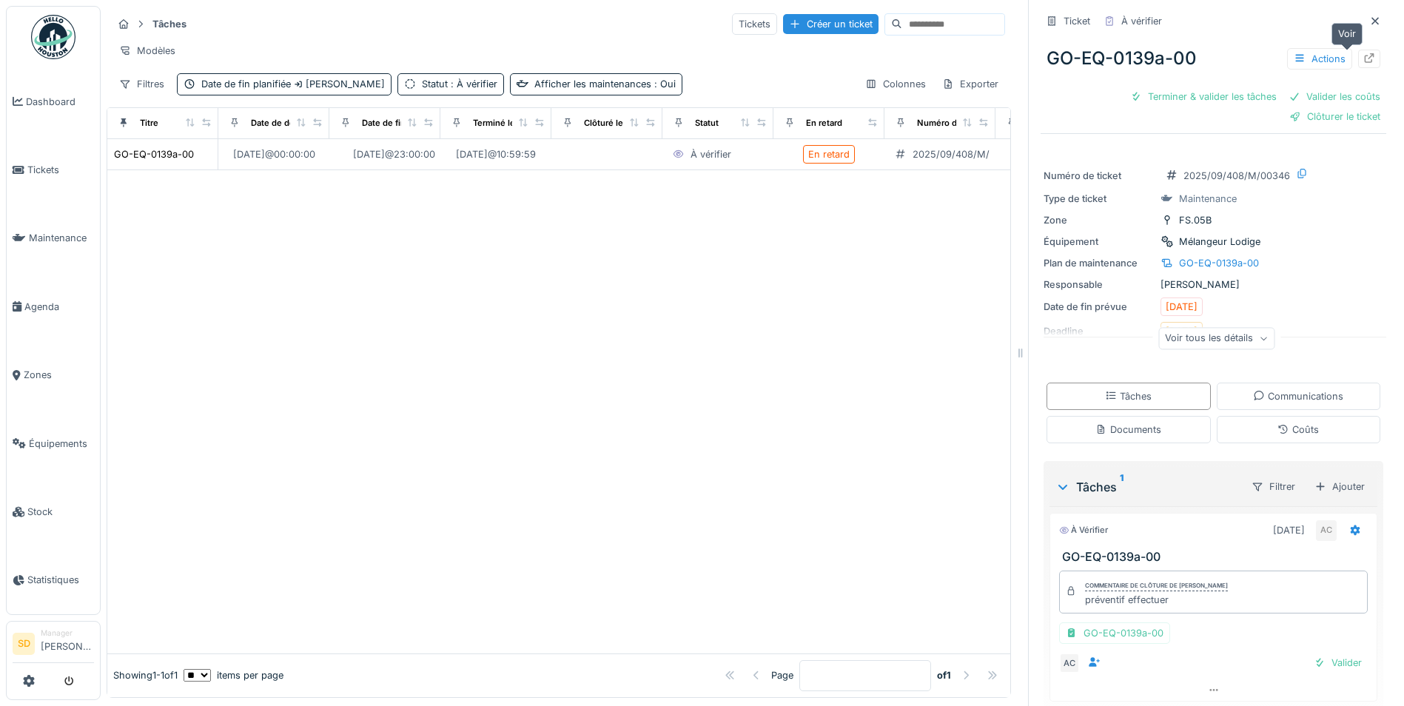
click at [1363, 64] on div at bounding box center [1369, 59] width 12 height 14
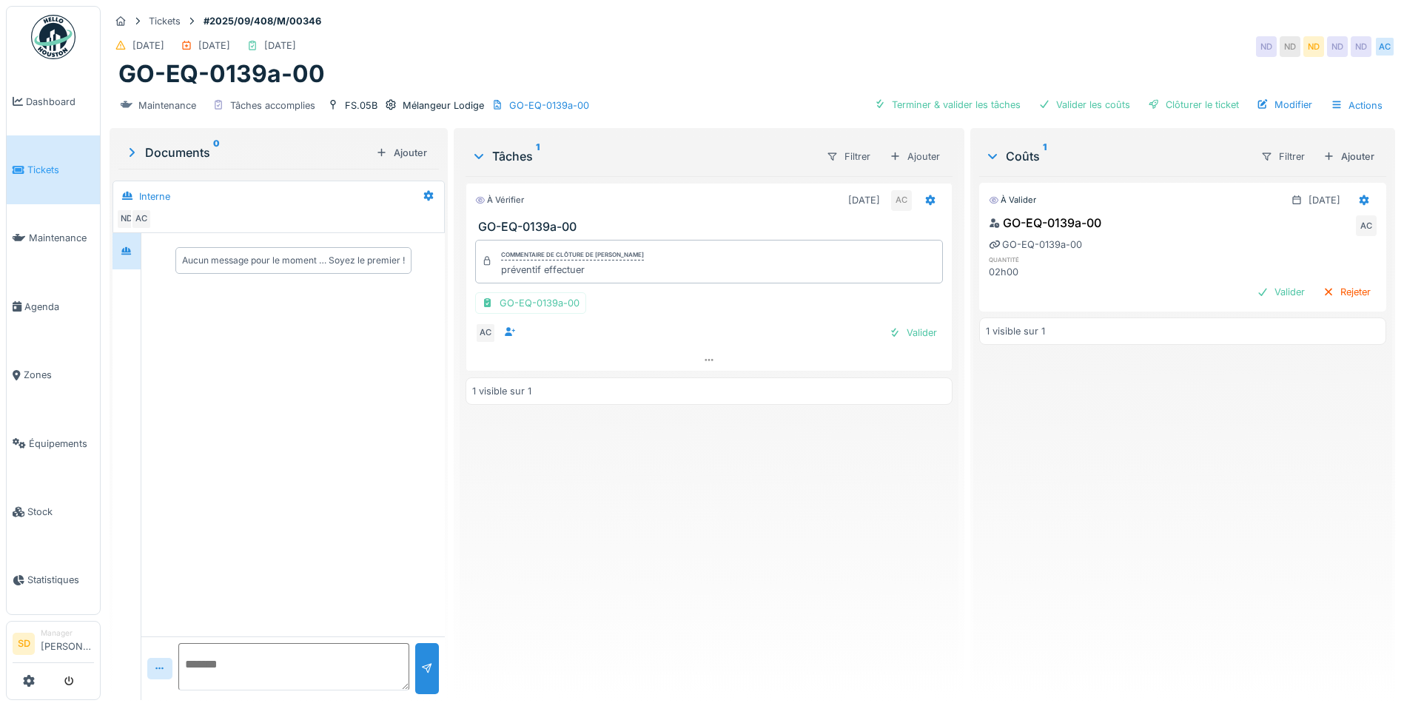
click at [927, 115] on div "Terminer & valider les tâches Valider les coûts Clôturer le ticket Modifier Act…" at bounding box center [1128, 105] width 521 height 21
click at [927, 104] on div "Terminer & valider les tâches" at bounding box center [947, 105] width 158 height 20
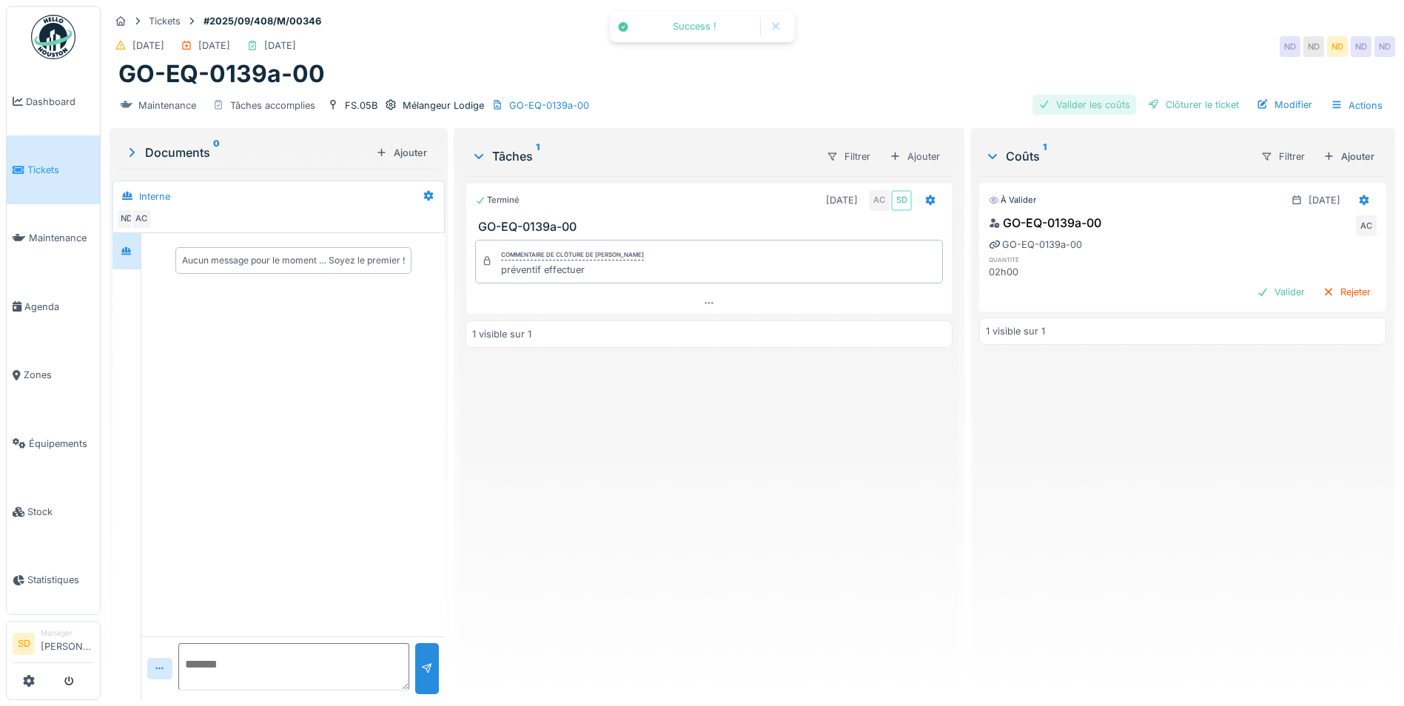
click at [1067, 103] on div "Valider les coûts" at bounding box center [1085, 105] width 104 height 20
click at [1186, 97] on div "Clôturer le ticket" at bounding box center [1193, 105] width 103 height 20
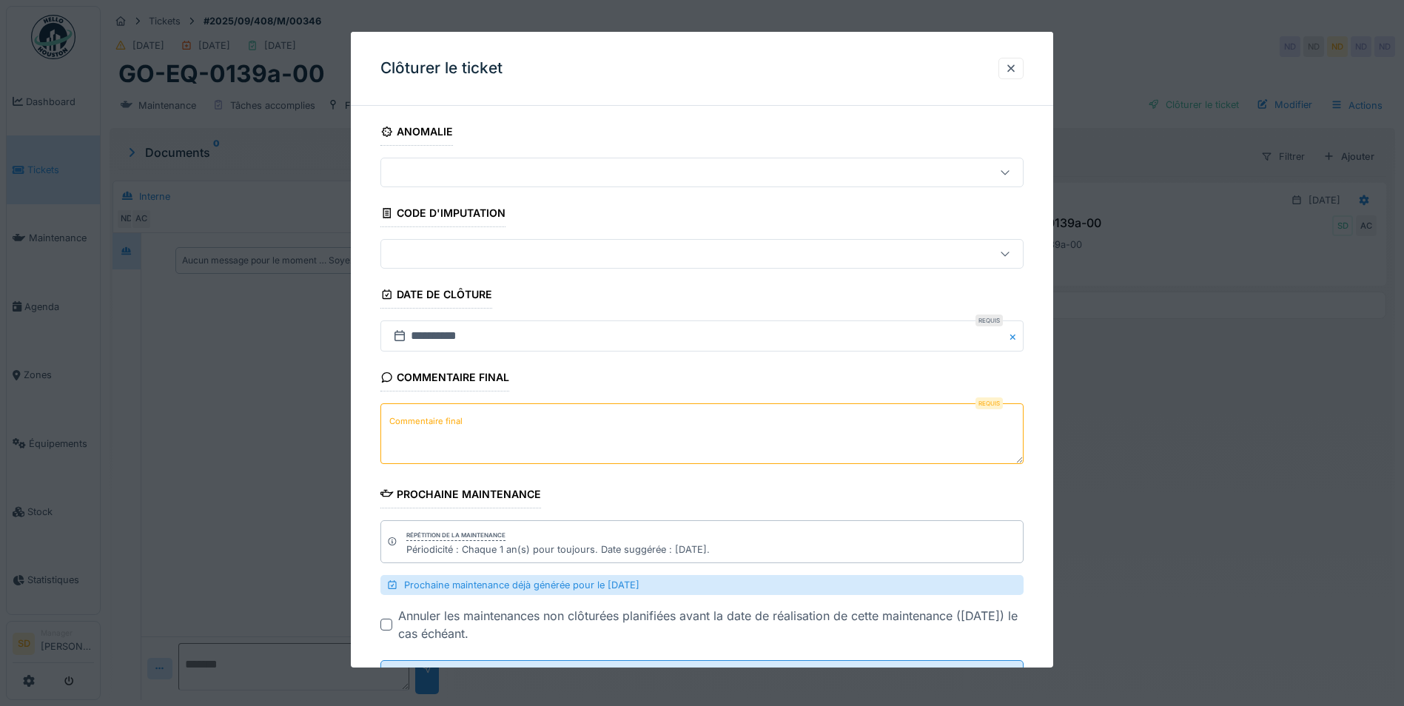
click at [478, 423] on textarea "Commentaire final" at bounding box center [701, 433] width 643 height 61
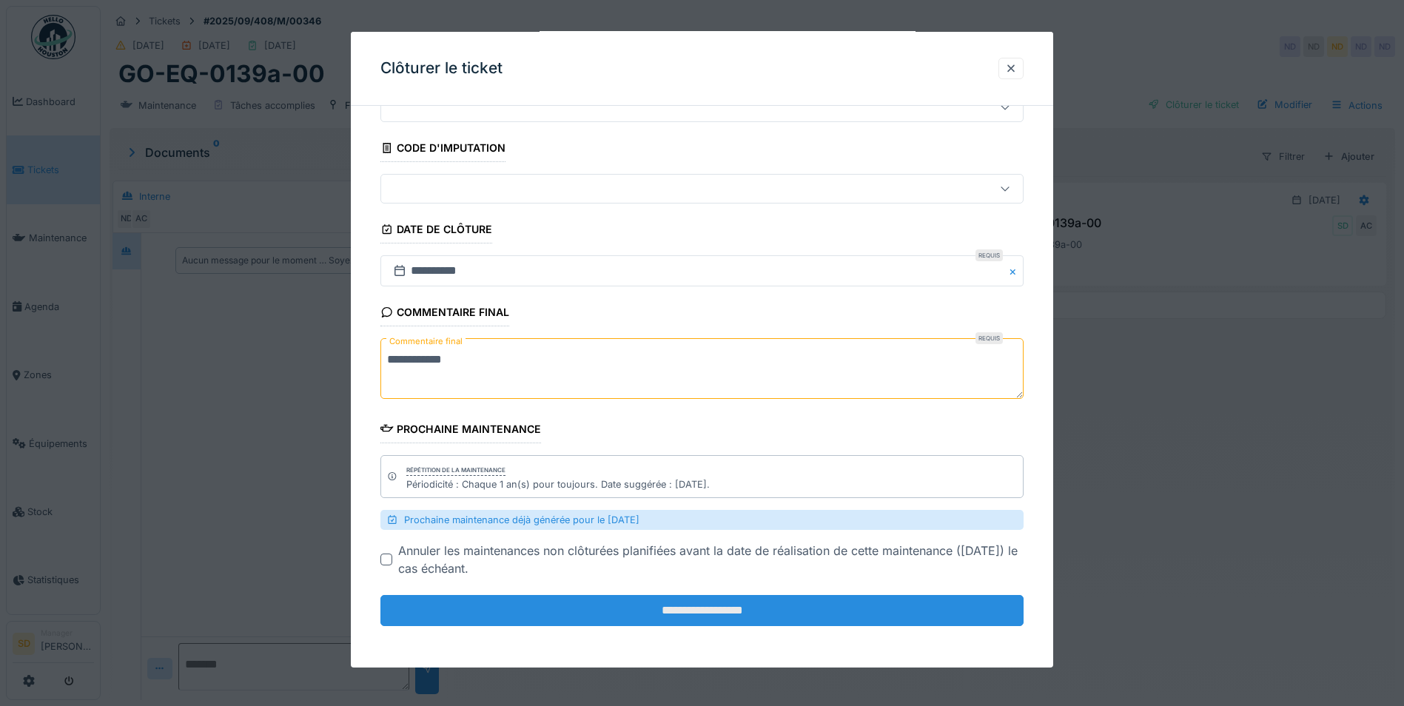
type textarea "**********"
click at [669, 603] on input "**********" at bounding box center [701, 610] width 643 height 31
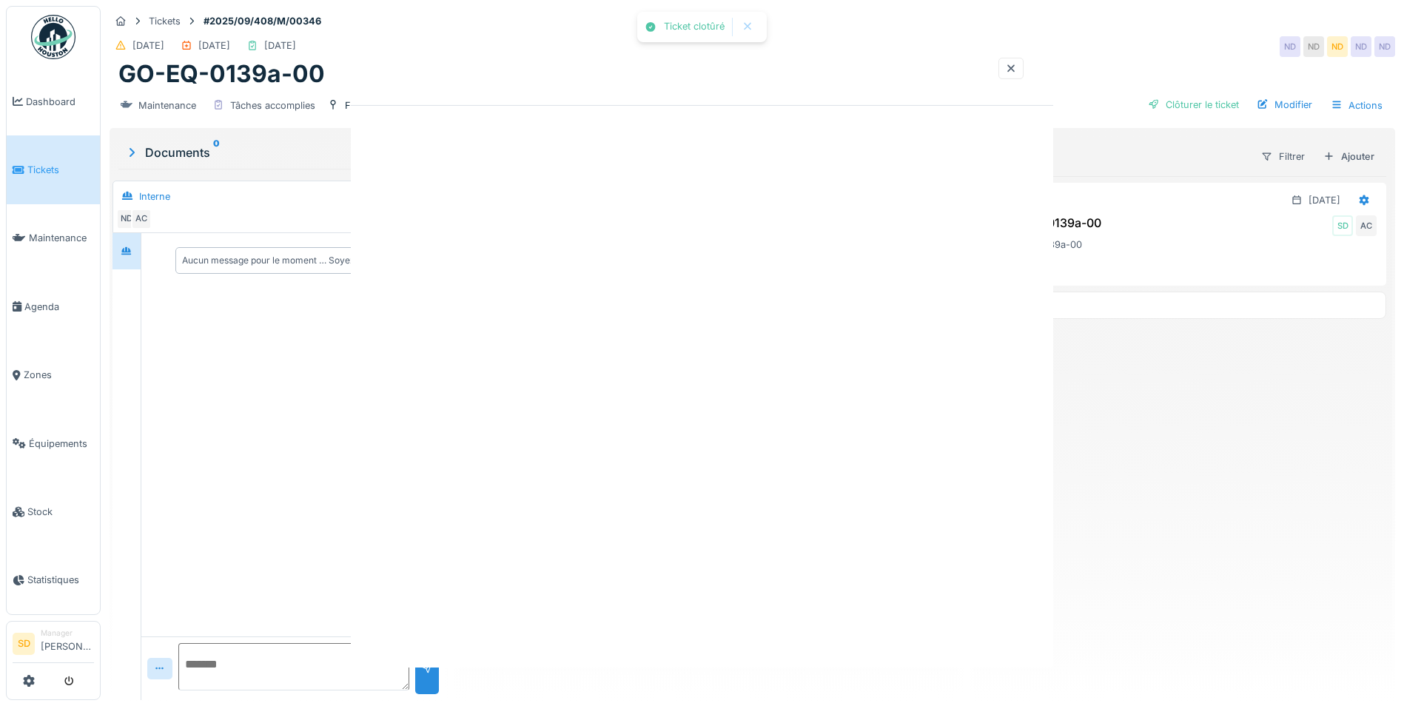
scroll to position [0, 0]
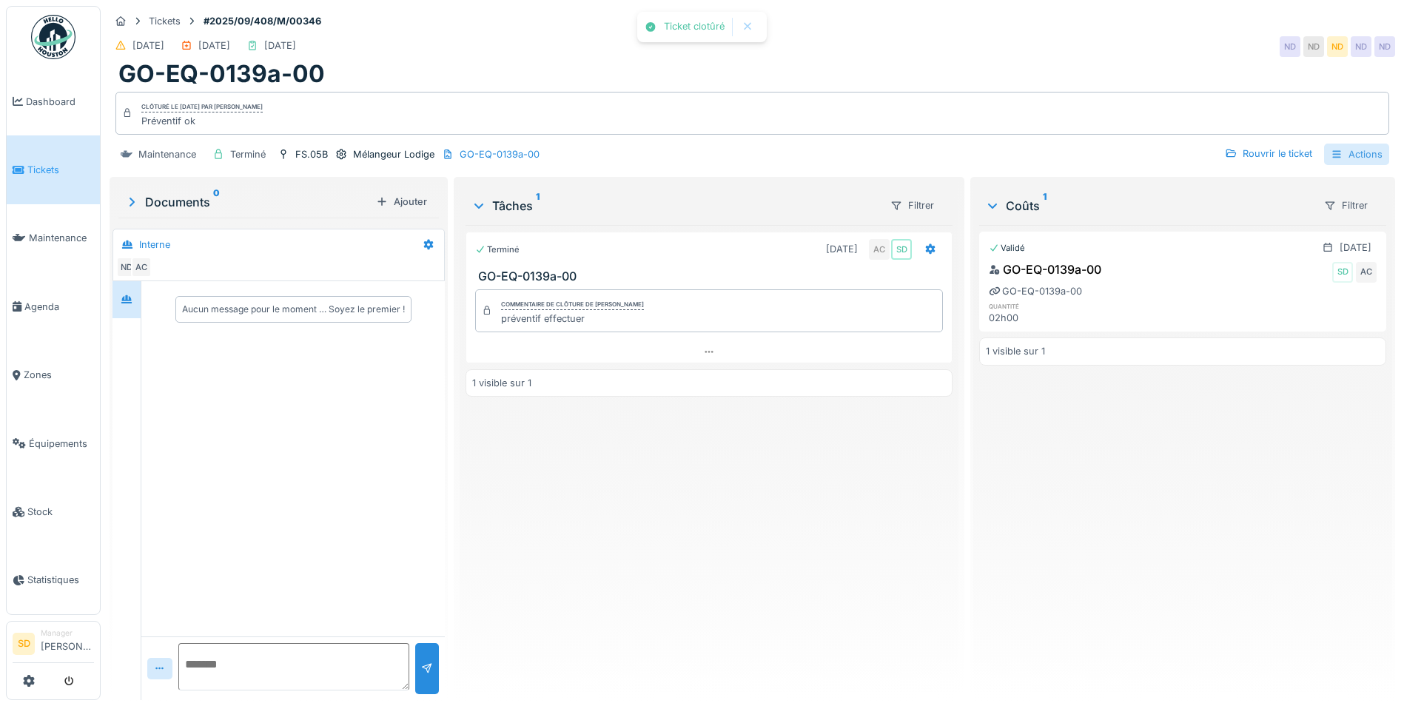
click at [1332, 157] on icon at bounding box center [1336, 153] width 8 height 7
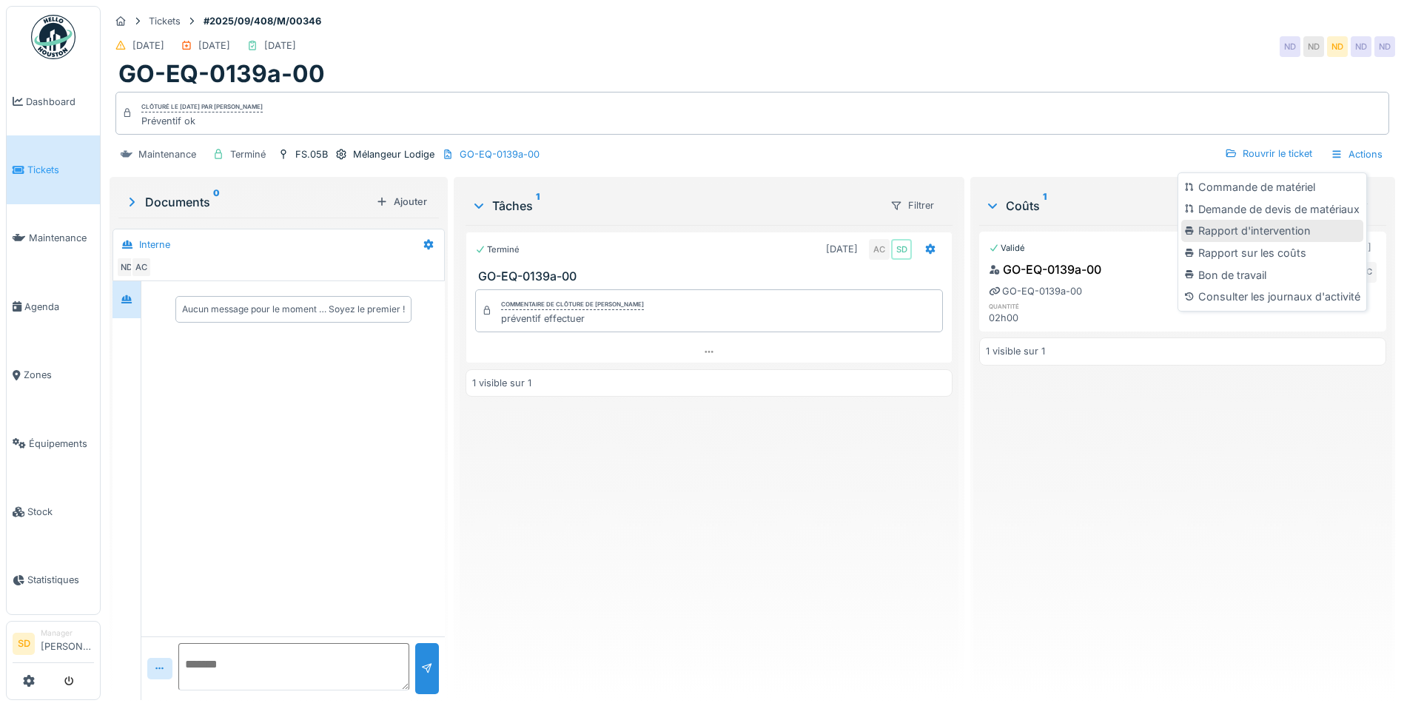
click at [1292, 226] on div "Rapport d'intervention" at bounding box center [1272, 231] width 182 height 22
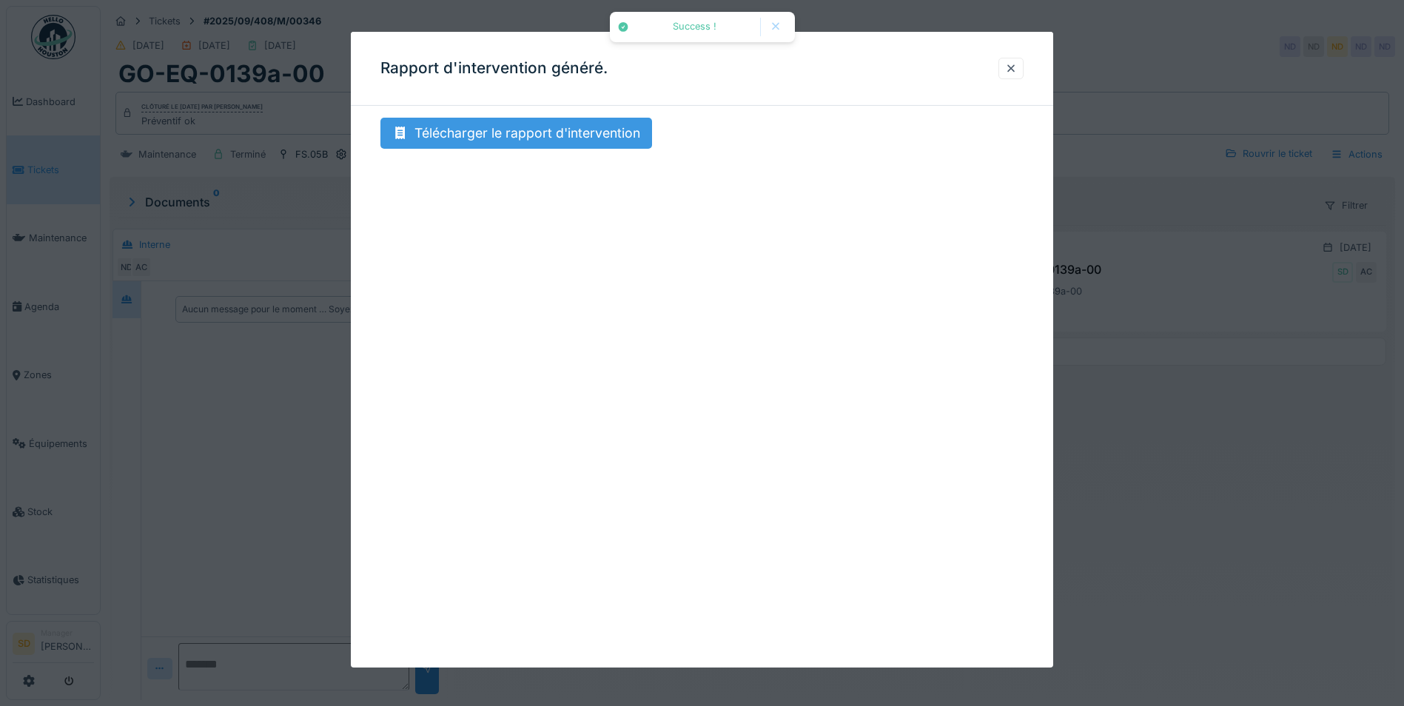
click at [515, 135] on div "Télécharger le rapport d'intervention" at bounding box center [516, 133] width 272 height 31
